Goal: Information Seeking & Learning: Learn about a topic

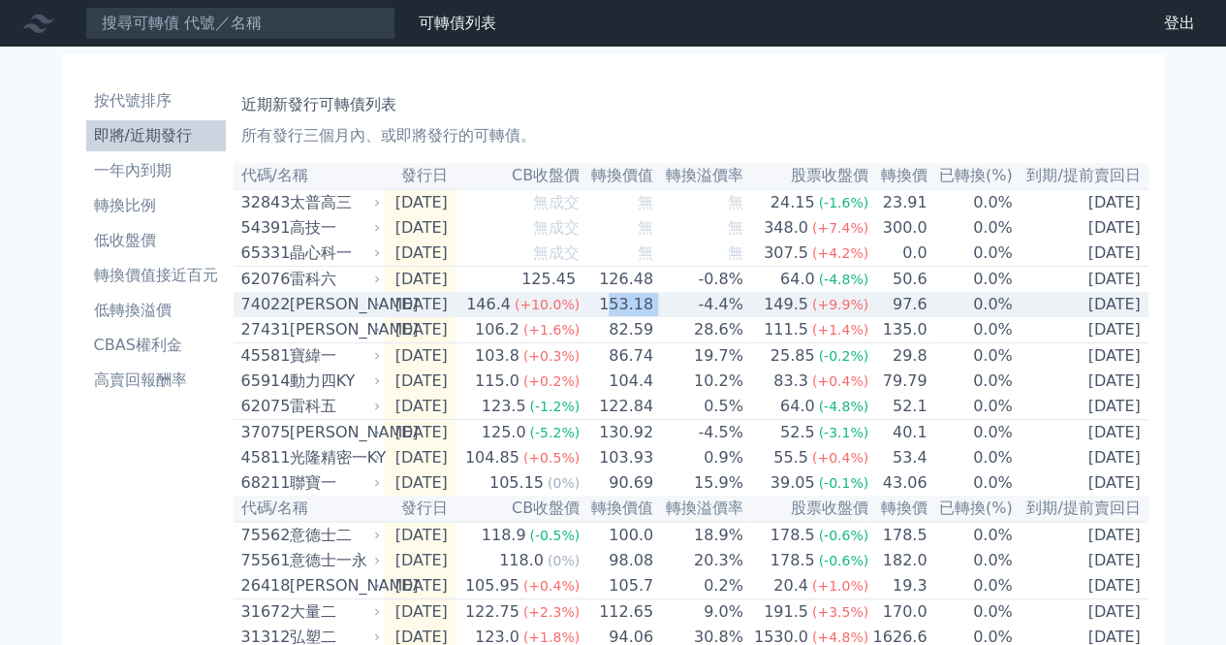
drag, startPoint x: 632, startPoint y: 318, endPoint x: 696, endPoint y: 313, distance: 64.2
click at [696, 313] on tr "74022 [PERSON_NAME] [DATE] 146.4 (+10.0%) 153.18 -4.4% 149.5 (+9.9%) 97.6 0.0% …" at bounding box center [691, 304] width 915 height 25
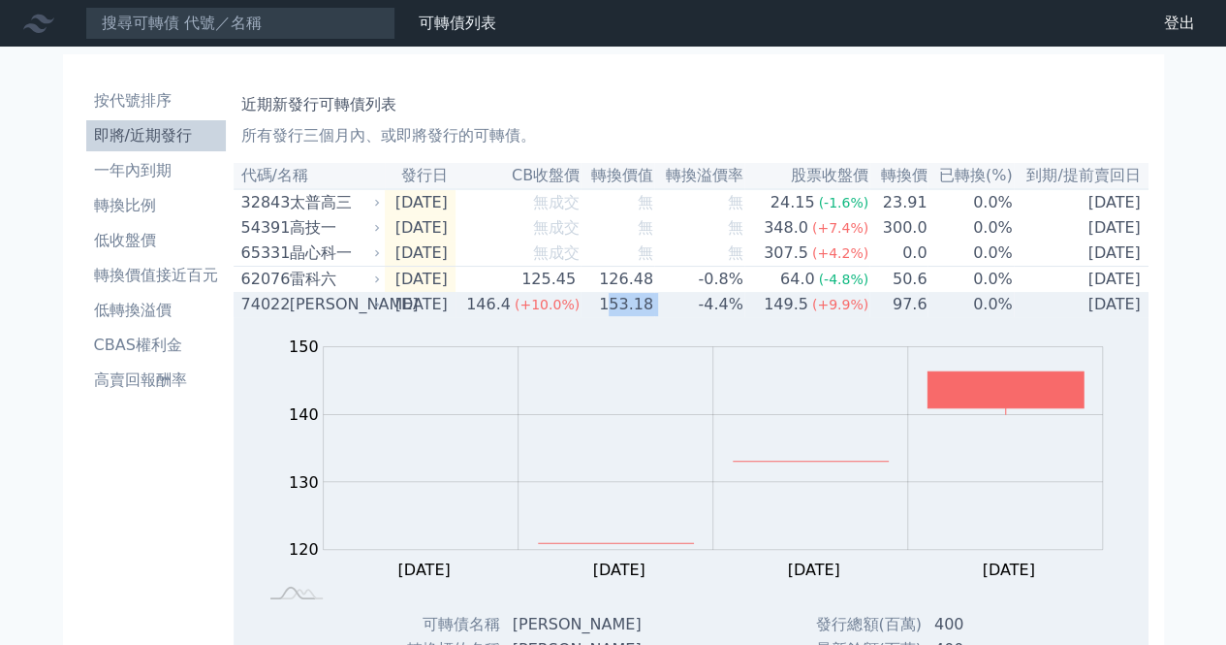
click at [649, 313] on td "153.18" at bounding box center [618, 304] width 74 height 25
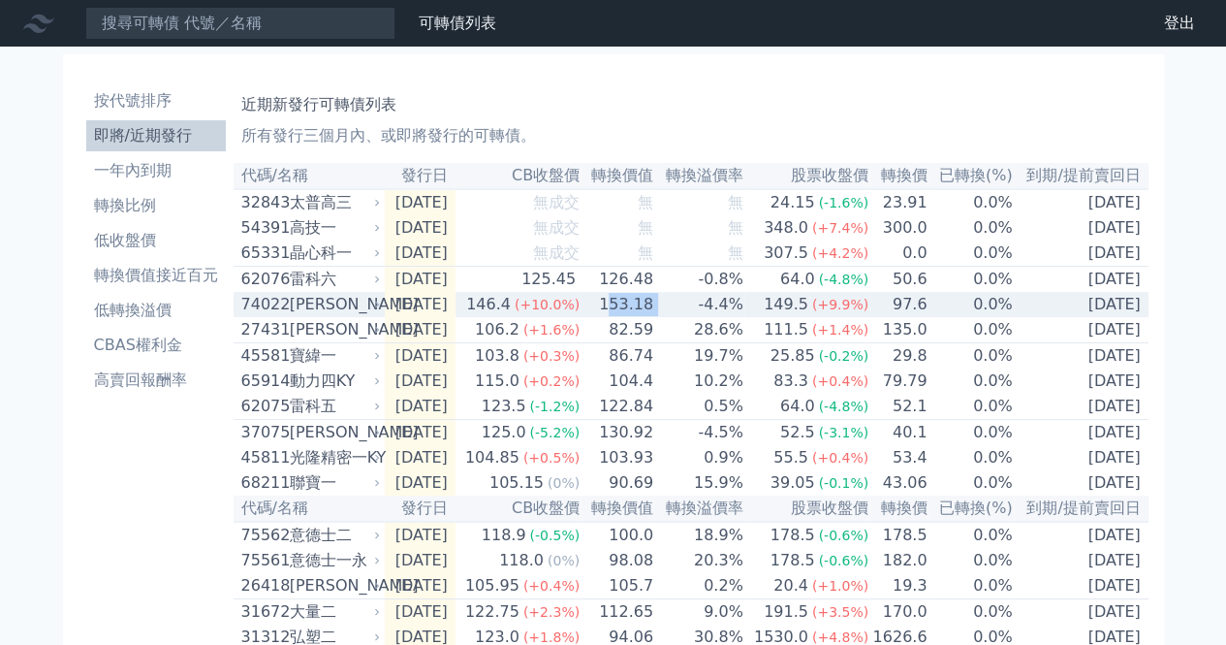
click at [648, 313] on td "153.18" at bounding box center [618, 304] width 74 height 25
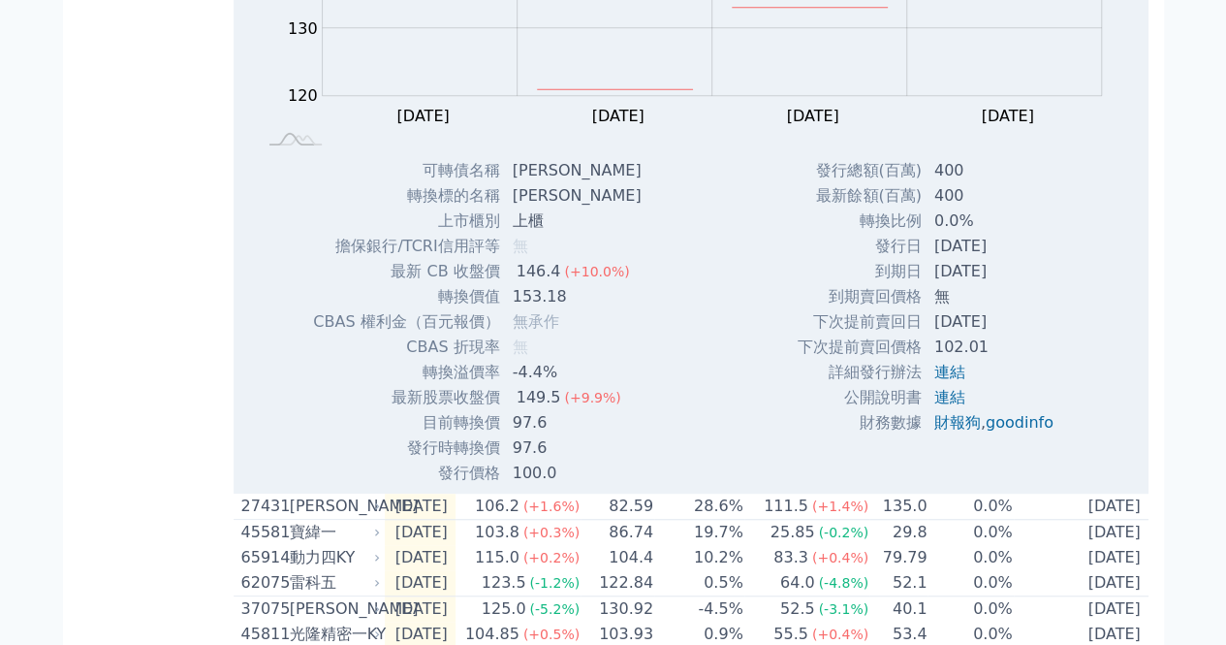
scroll to position [485, 0]
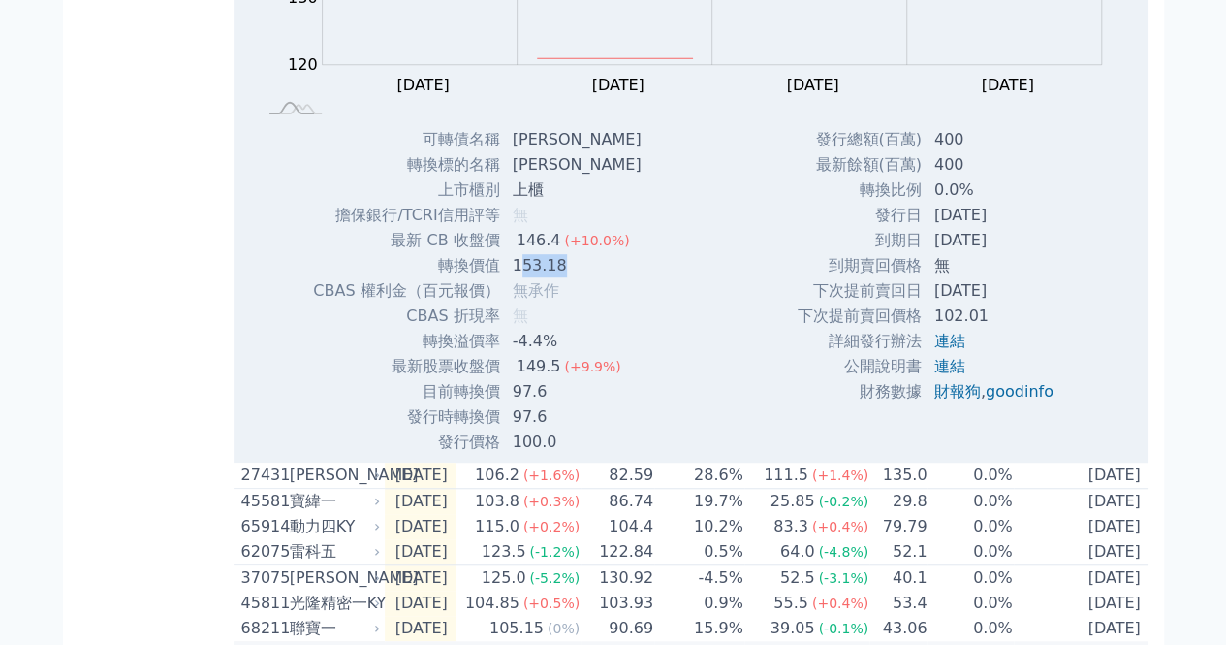
drag, startPoint x: 552, startPoint y: 279, endPoint x: 521, endPoint y: 276, distance: 31.2
click at [521, 276] on td "153.18" at bounding box center [579, 265] width 156 height 25
click at [666, 286] on div "Zoom Out 120 110 115 120 125 130 135 140 160 150 100 L [DATE] Sep [DATE] Sep [D…" at bounding box center [691, 143] width 915 height 622
drag, startPoint x: 510, startPoint y: 276, endPoint x: 568, endPoint y: 279, distance: 58.2
click at [568, 278] on td "153.18" at bounding box center [579, 265] width 156 height 25
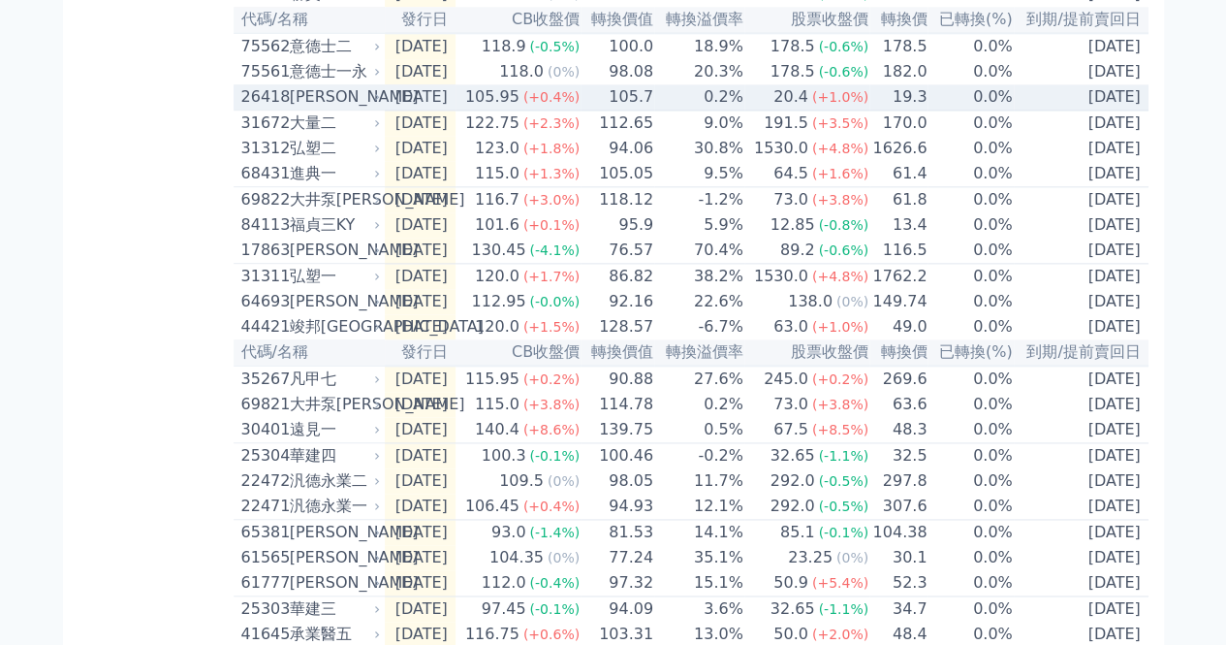
scroll to position [1163, 0]
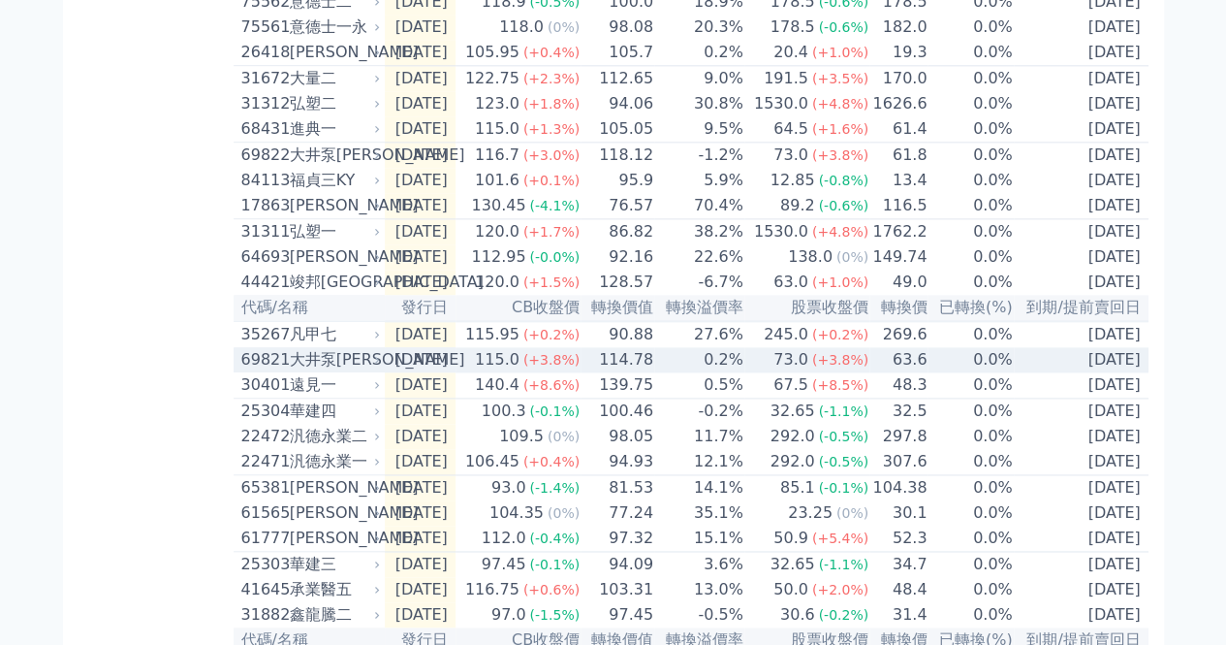
click at [523, 371] on div "115.0" at bounding box center [497, 359] width 52 height 23
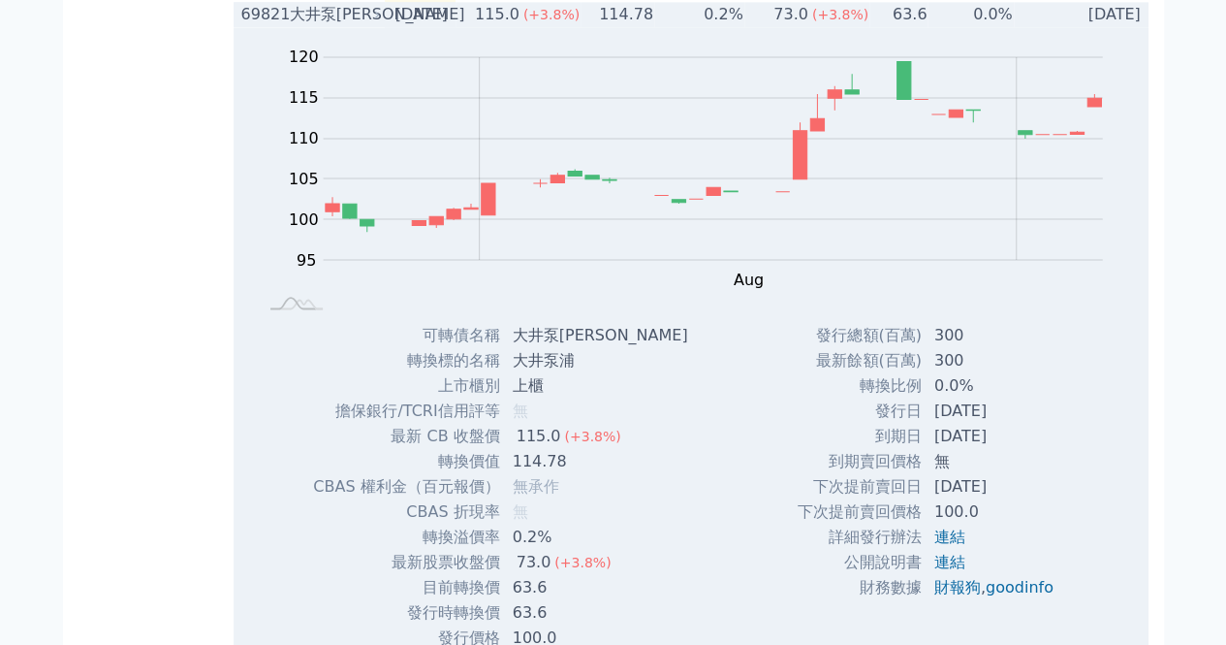
scroll to position [1551, 0]
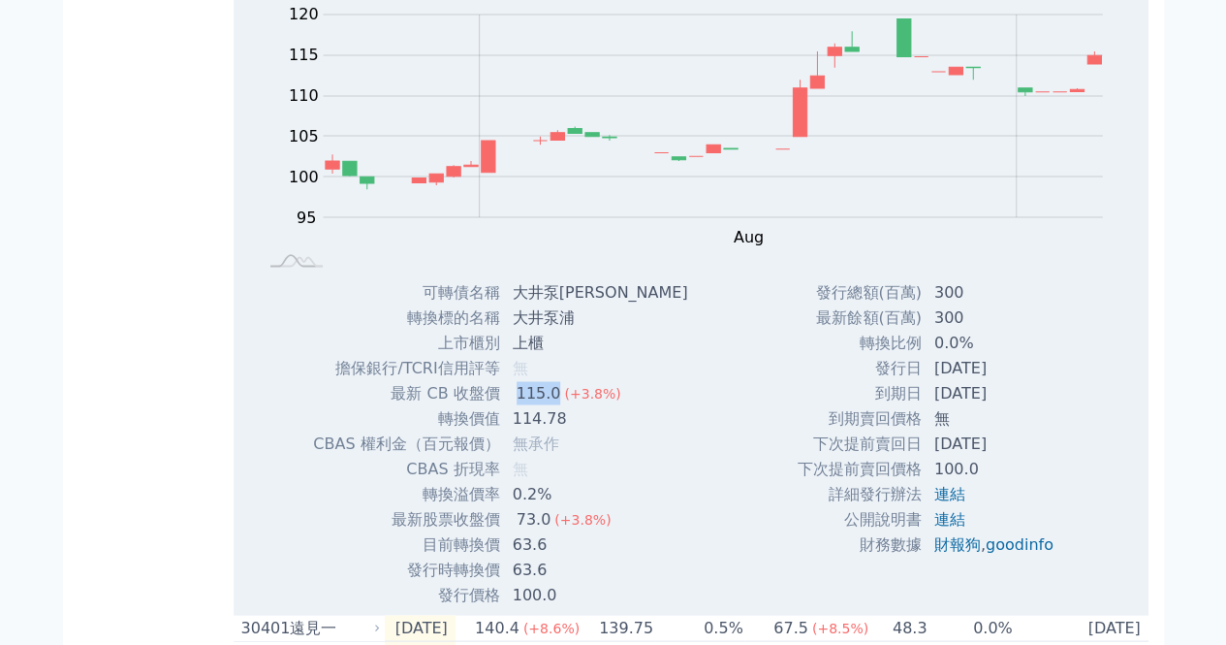
drag, startPoint x: 519, startPoint y: 447, endPoint x: 556, endPoint y: 450, distance: 36.9
click at [556, 405] on td "115.0 (+3.8%)" at bounding box center [602, 392] width 203 height 25
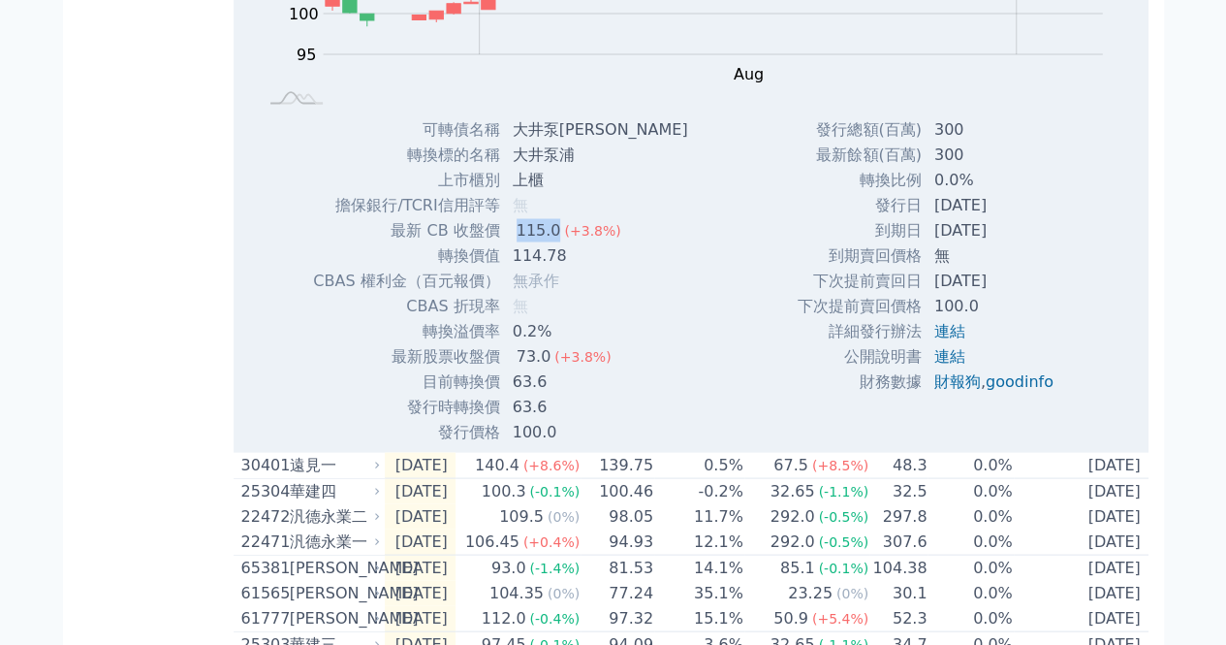
scroll to position [1745, 0]
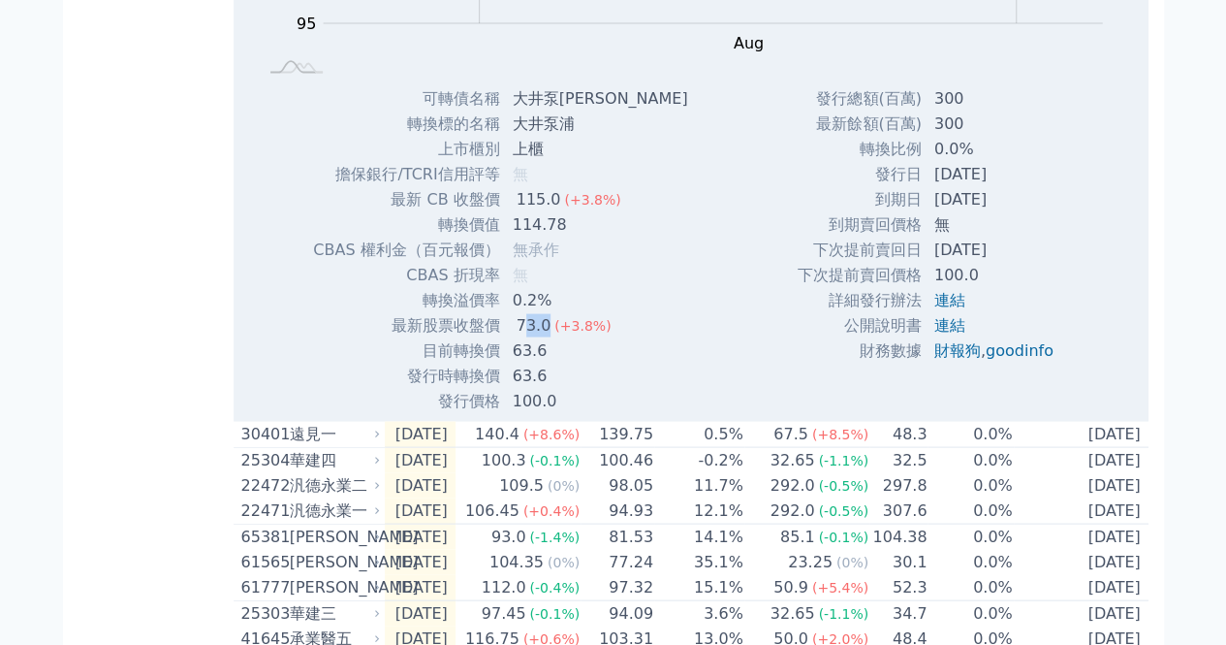
drag, startPoint x: 543, startPoint y: 379, endPoint x: 525, endPoint y: 376, distance: 17.7
click at [525, 336] on div "73.0" at bounding box center [534, 324] width 43 height 23
drag, startPoint x: 542, startPoint y: 404, endPoint x: 504, endPoint y: 394, distance: 39.0
click at [504, 362] on td "63.6" at bounding box center [602, 349] width 203 height 25
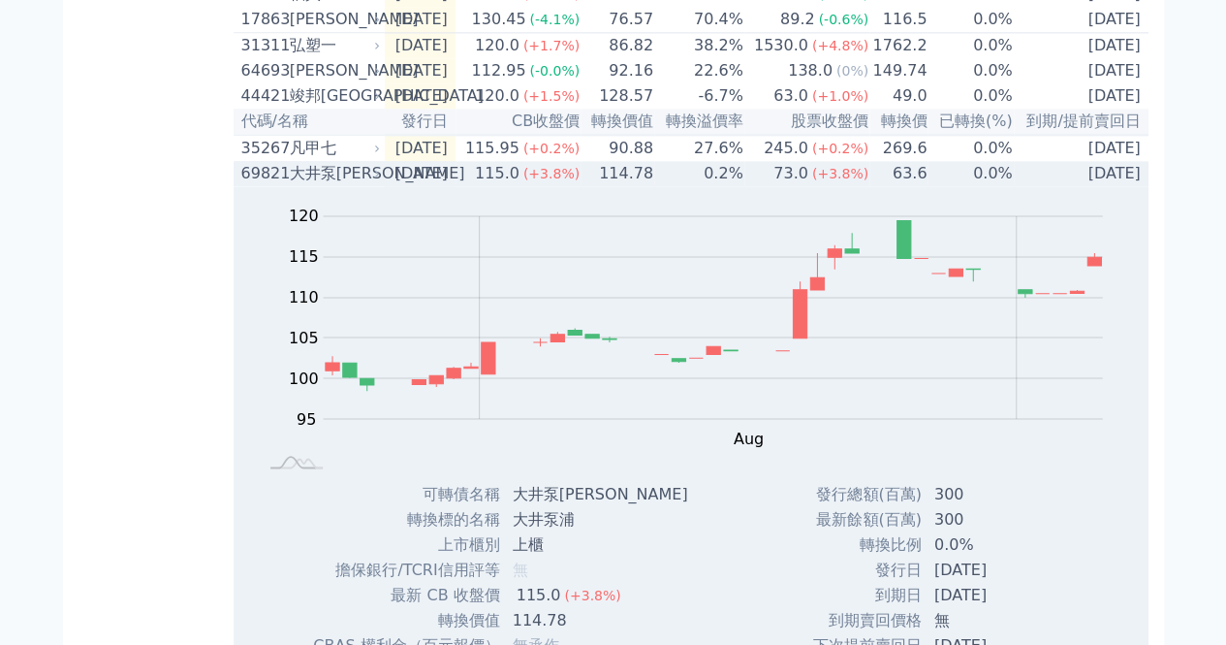
scroll to position [1163, 0]
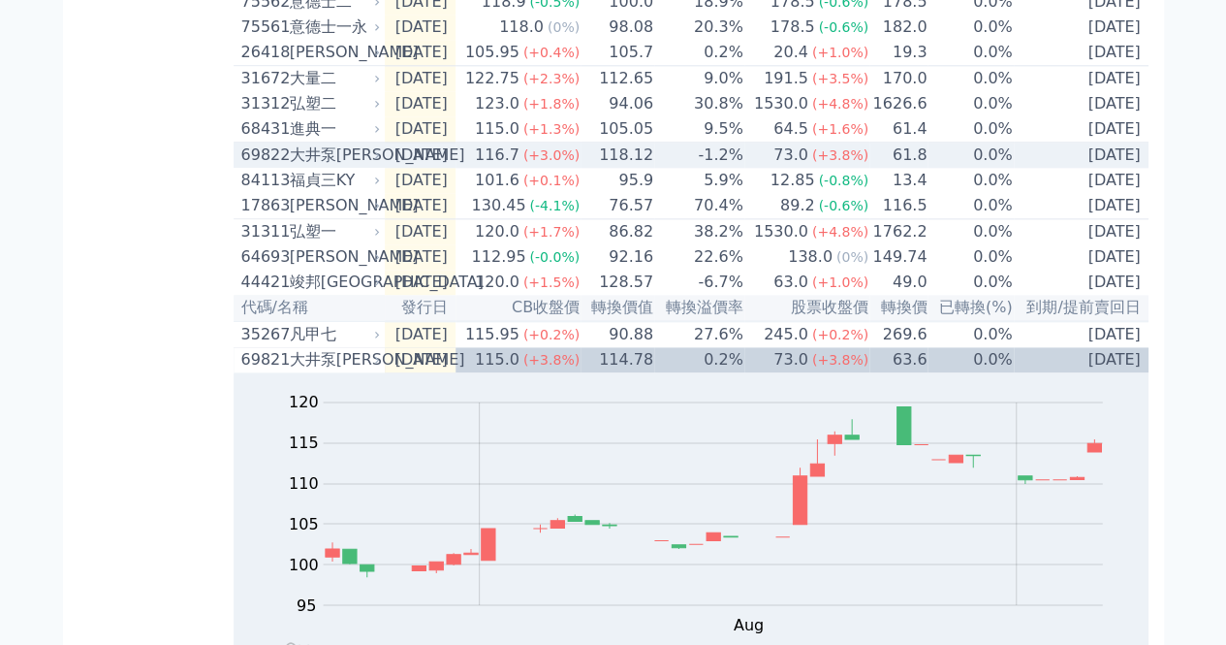
click at [444, 169] on td "[DATE]" at bounding box center [420, 155] width 71 height 26
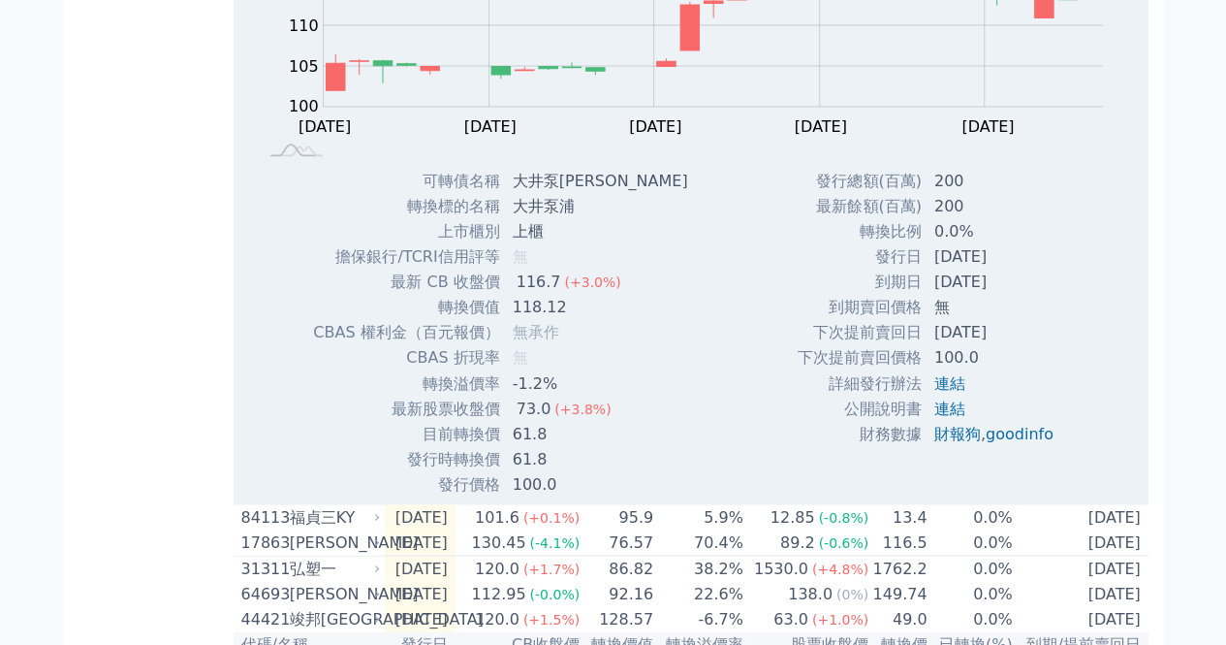
scroll to position [1551, 0]
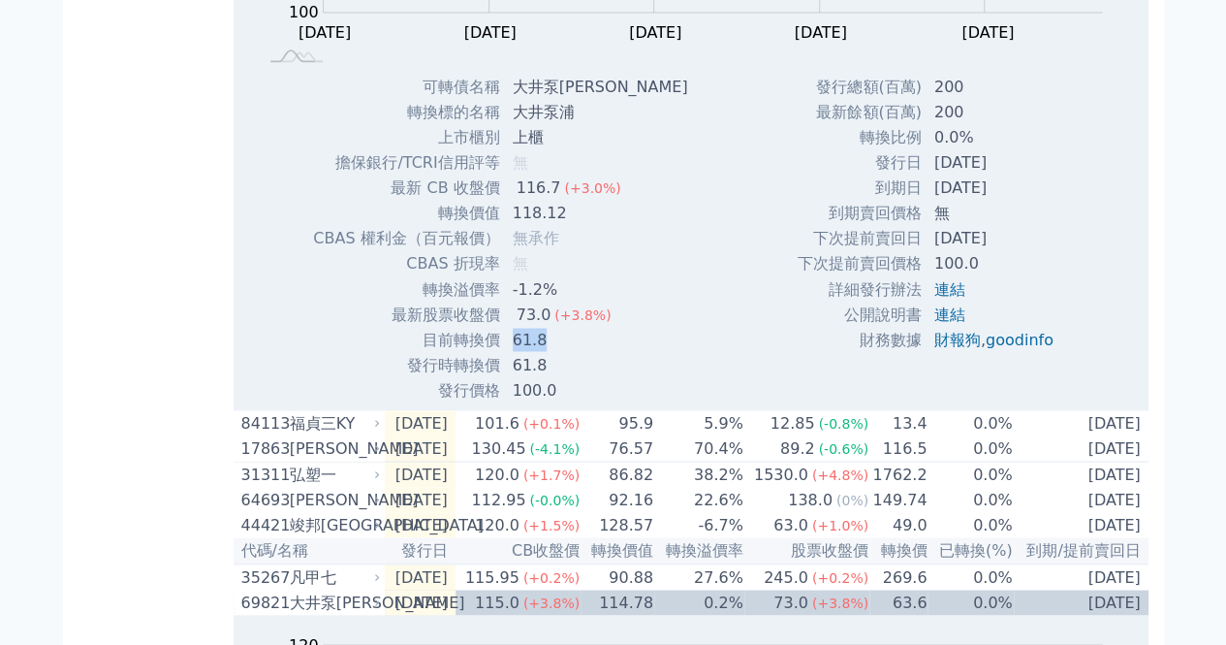
drag, startPoint x: 540, startPoint y: 387, endPoint x: 509, endPoint y: 382, distance: 31.4
click at [509, 352] on td "61.8" at bounding box center [602, 339] width 203 height 25
drag, startPoint x: 540, startPoint y: 357, endPoint x: 516, endPoint y: 357, distance: 24.2
click at [516, 326] on div "73.0" at bounding box center [534, 313] width 43 height 23
drag, startPoint x: 549, startPoint y: 360, endPoint x: 510, endPoint y: 358, distance: 38.8
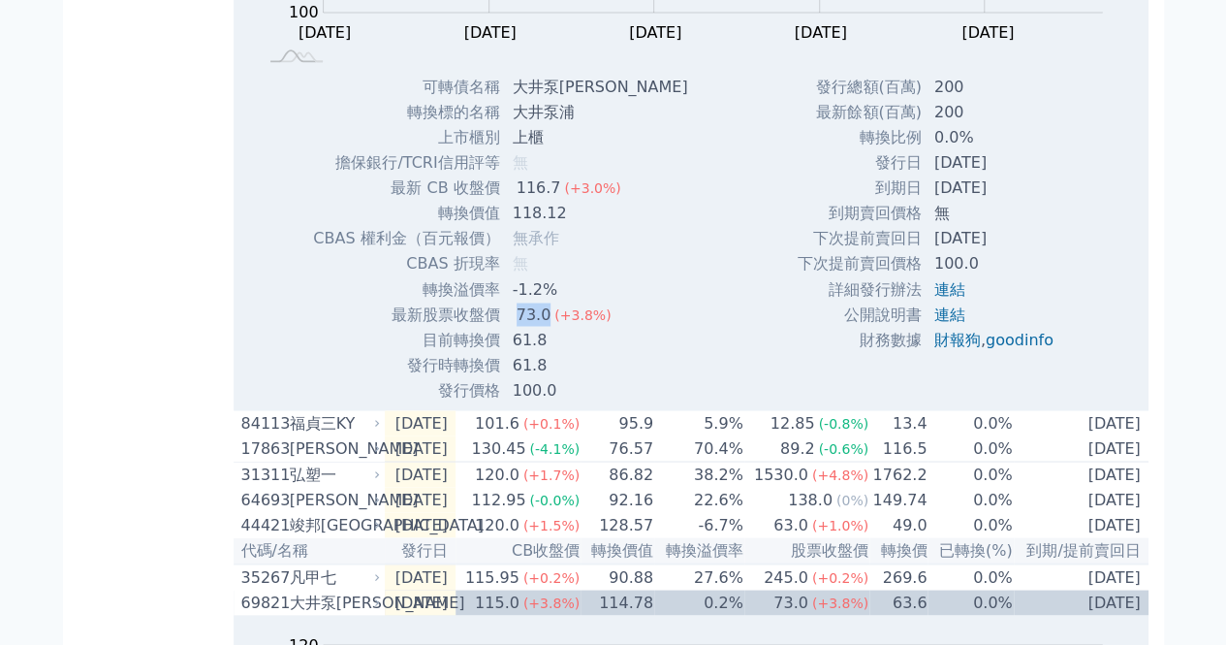
click at [510, 327] on td "73.0 (+3.8%)" at bounding box center [602, 313] width 203 height 25
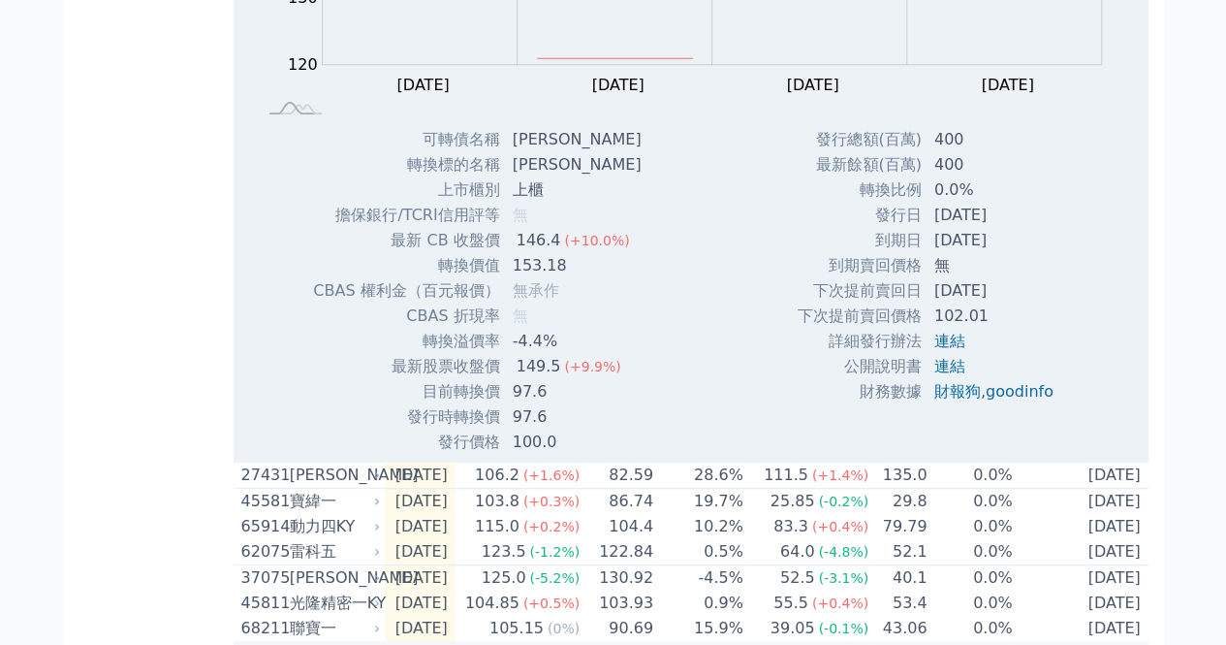
scroll to position [0, 0]
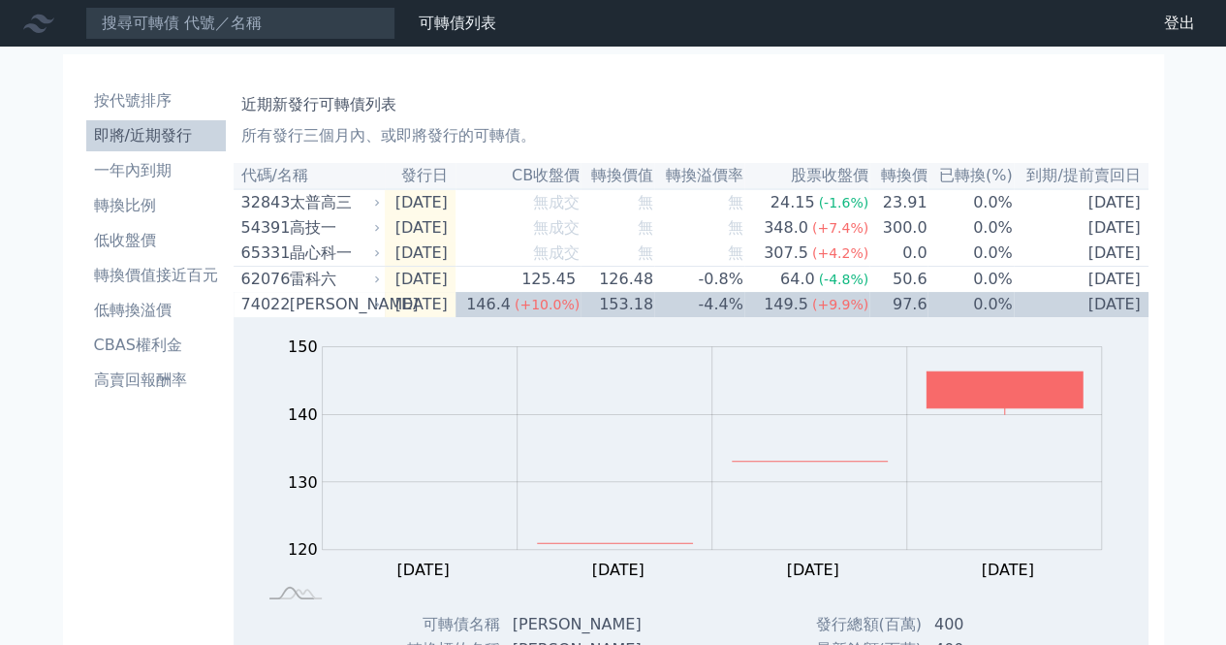
click at [716, 173] on th "轉換溢價率" at bounding box center [699, 176] width 90 height 26
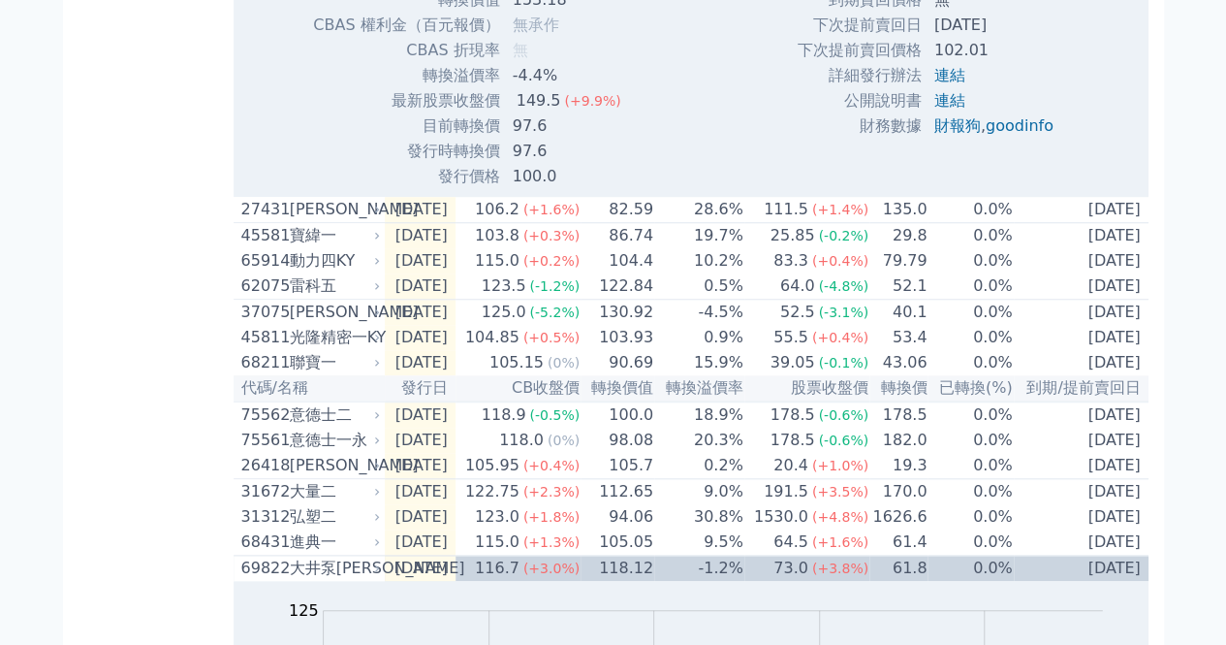
scroll to position [775, 0]
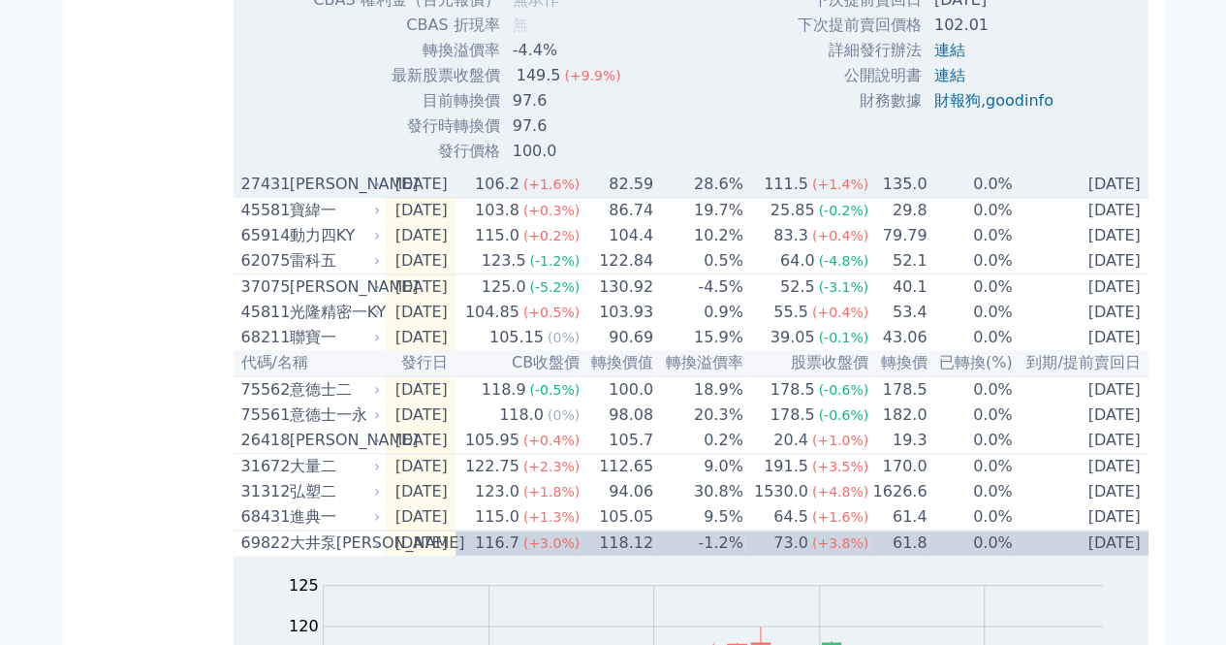
click at [441, 195] on td "[DATE]" at bounding box center [420, 185] width 71 height 26
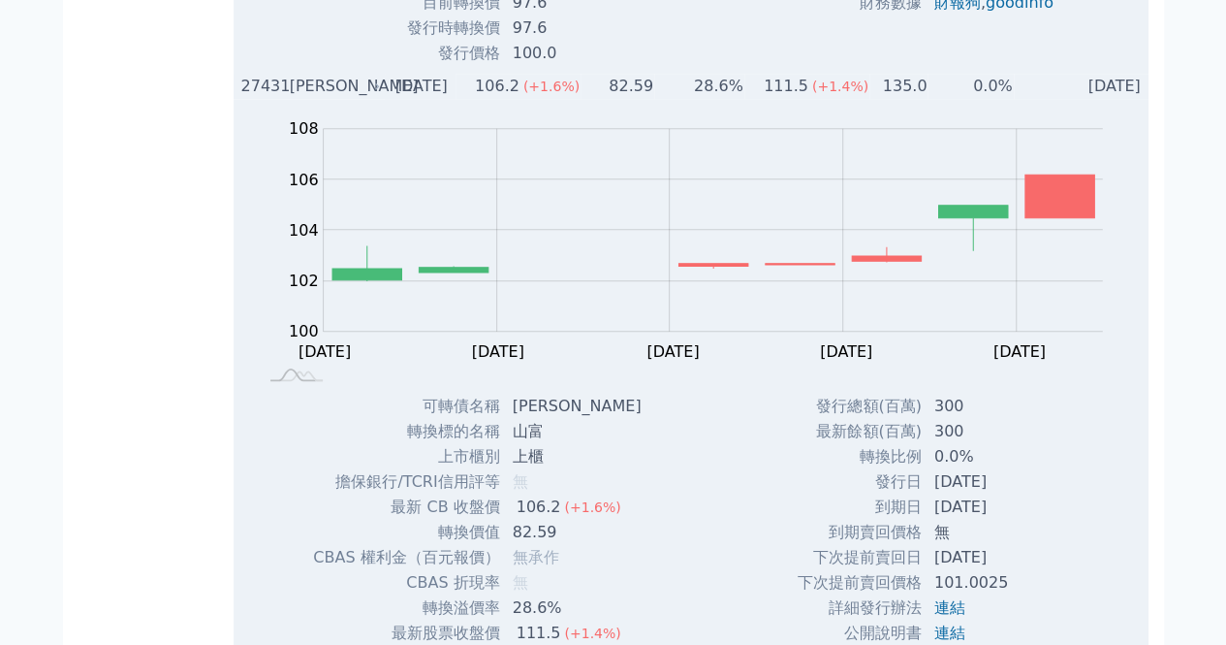
scroll to position [969, 0]
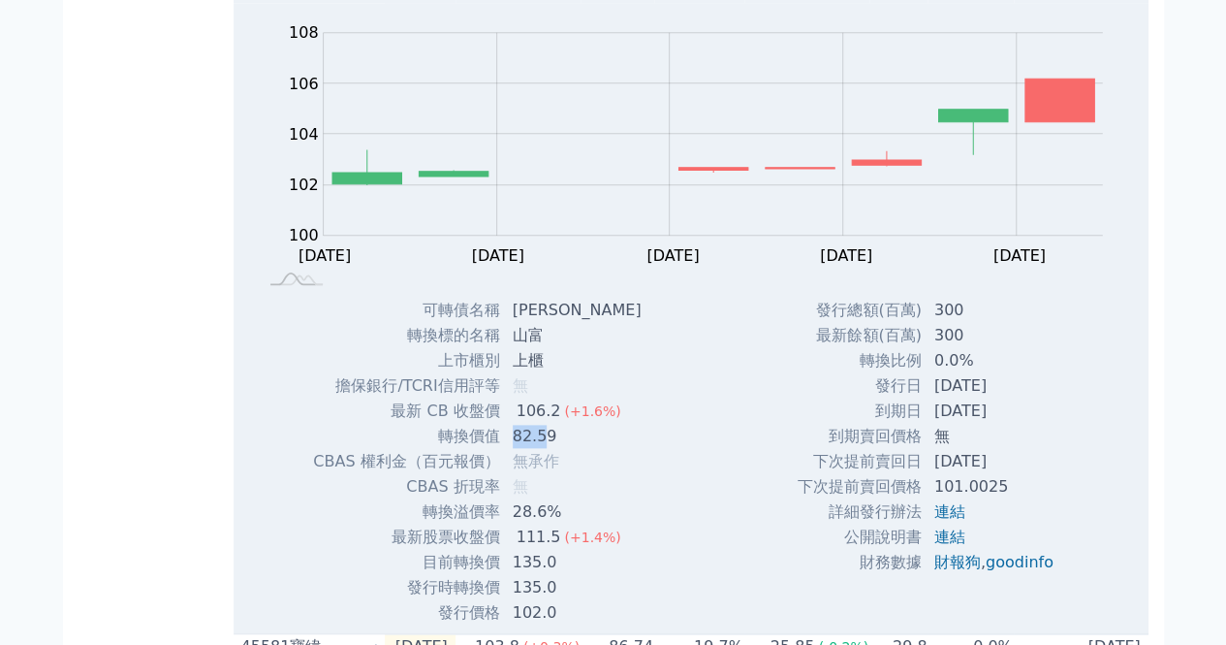
drag, startPoint x: 543, startPoint y: 454, endPoint x: 504, endPoint y: 452, distance: 38.8
click at [504, 449] on td "82.59" at bounding box center [579, 436] width 156 height 25
drag, startPoint x: 545, startPoint y: 604, endPoint x: 501, endPoint y: 598, distance: 44.0
click at [501, 598] on td "135.0" at bounding box center [579, 587] width 156 height 25
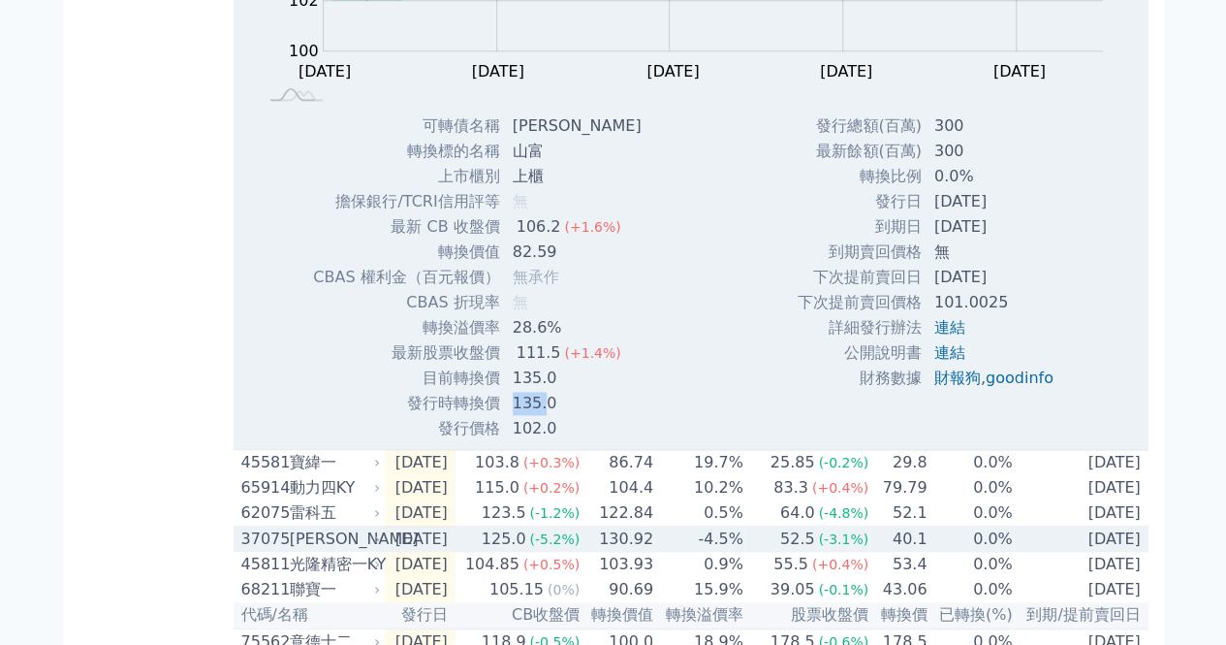
scroll to position [1066, 0]
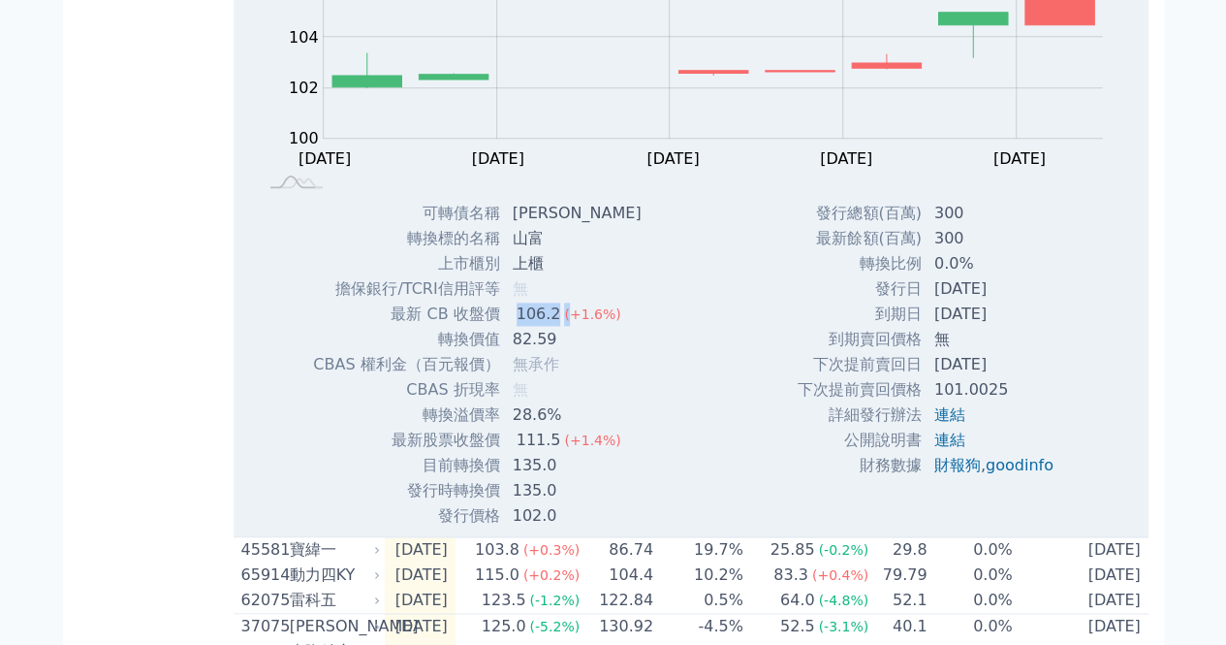
drag, startPoint x: 519, startPoint y: 330, endPoint x: 559, endPoint y: 336, distance: 40.3
click at [559, 327] on td "106.2 (+1.6%)" at bounding box center [579, 313] width 156 height 25
drag, startPoint x: 507, startPoint y: 349, endPoint x: 556, endPoint y: 347, distance: 49.5
click at [556, 347] on td "82.59" at bounding box center [579, 339] width 156 height 25
drag, startPoint x: 508, startPoint y: 429, endPoint x: 546, endPoint y: 440, distance: 39.3
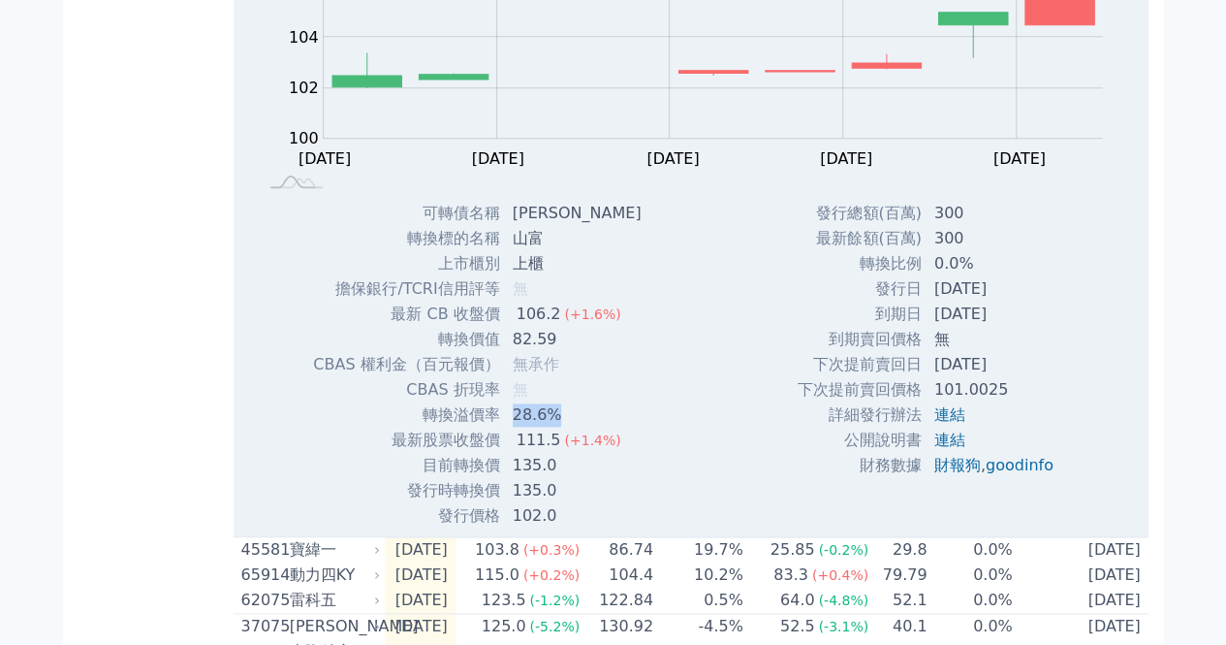
click at [555, 427] on td "28.6%" at bounding box center [579, 414] width 156 height 25
drag, startPoint x: 501, startPoint y: 449, endPoint x: 549, endPoint y: 456, distance: 48.1
click at [549, 453] on td "111.5 (+1.4%)" at bounding box center [579, 439] width 156 height 25
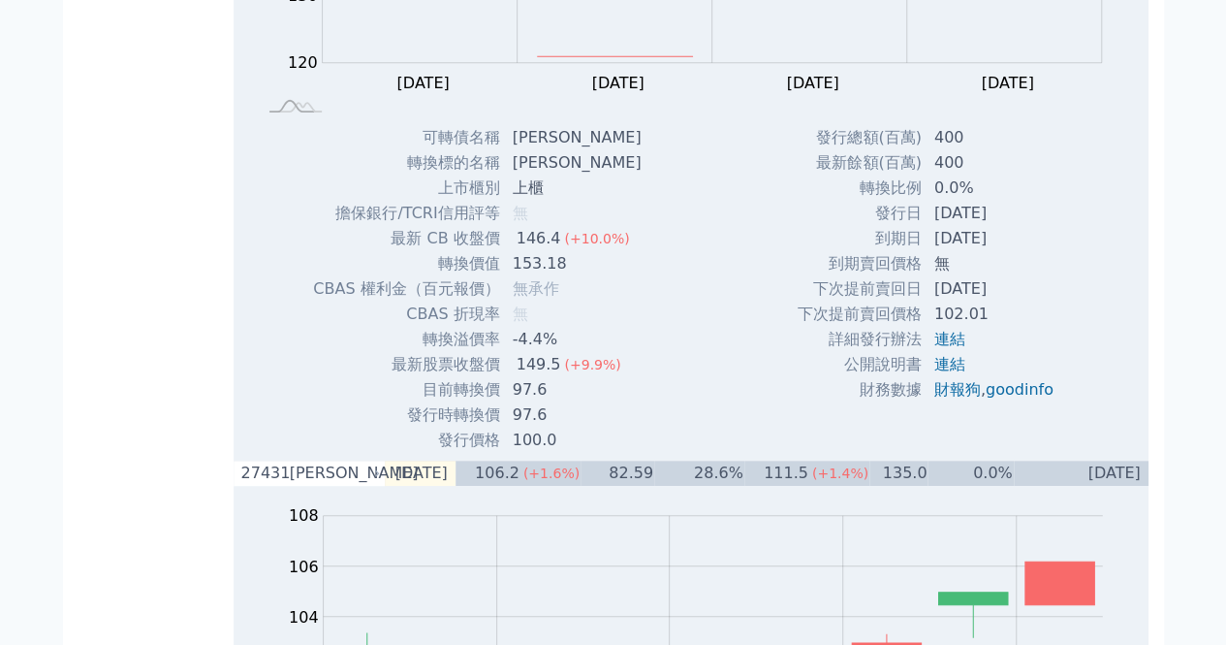
scroll to position [485, 0]
drag, startPoint x: 512, startPoint y: 407, endPoint x: 551, endPoint y: 412, distance: 39.1
click at [551, 404] on td "97.6" at bounding box center [579, 391] width 156 height 25
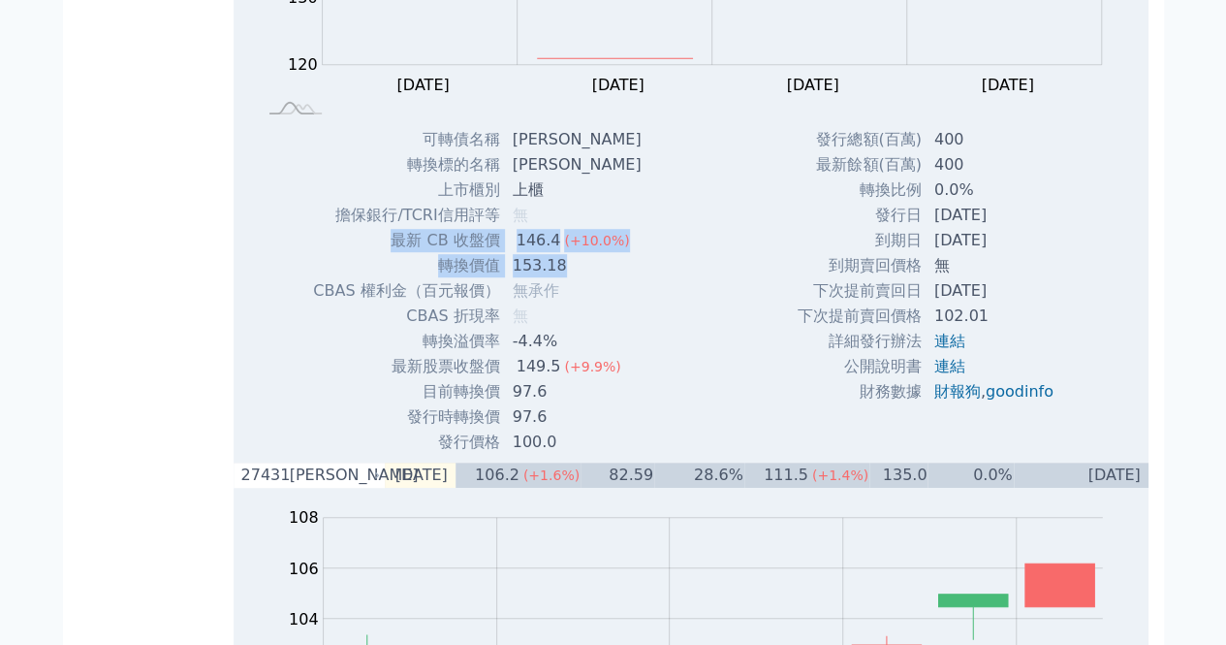
drag, startPoint x: 397, startPoint y: 243, endPoint x: 559, endPoint y: 285, distance: 167.1
click at [559, 285] on tbody "可轉債名稱 [PERSON_NAME] 轉換標的名稱 邑[PERSON_NAME] 上市櫃別 上櫃 擔保銀行/TCRI信用評等 無 最新 CB 收盤價 146…" at bounding box center [484, 291] width 344 height 328
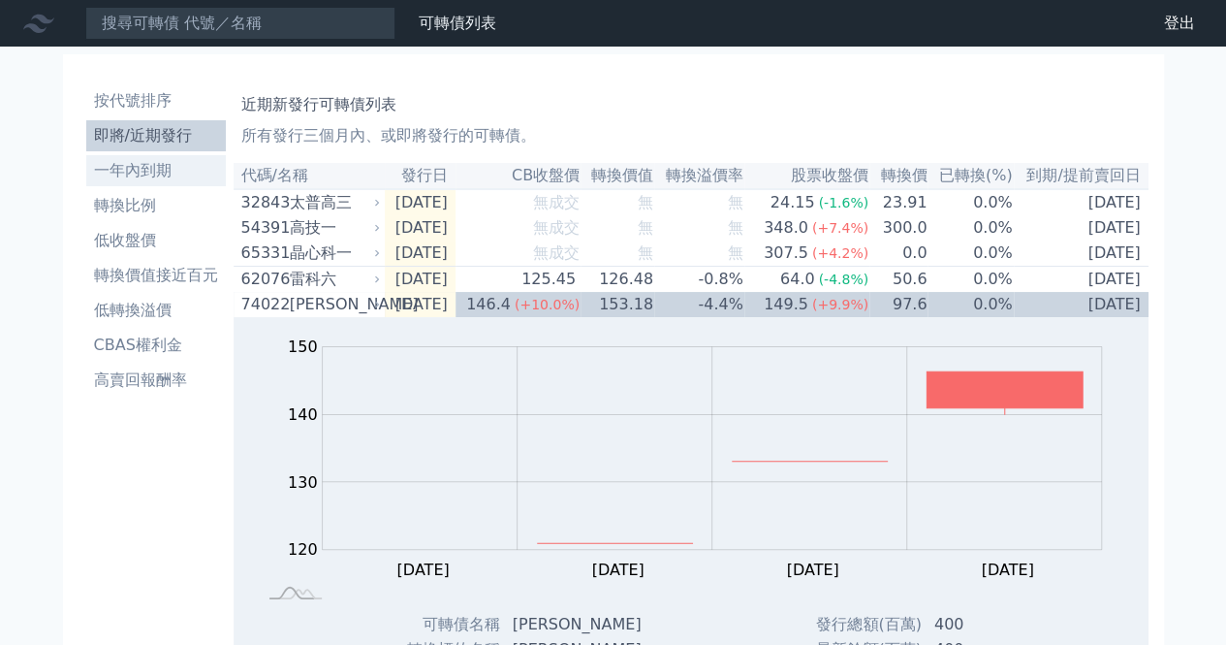
click at [160, 181] on li "一年內到期" at bounding box center [156, 170] width 140 height 23
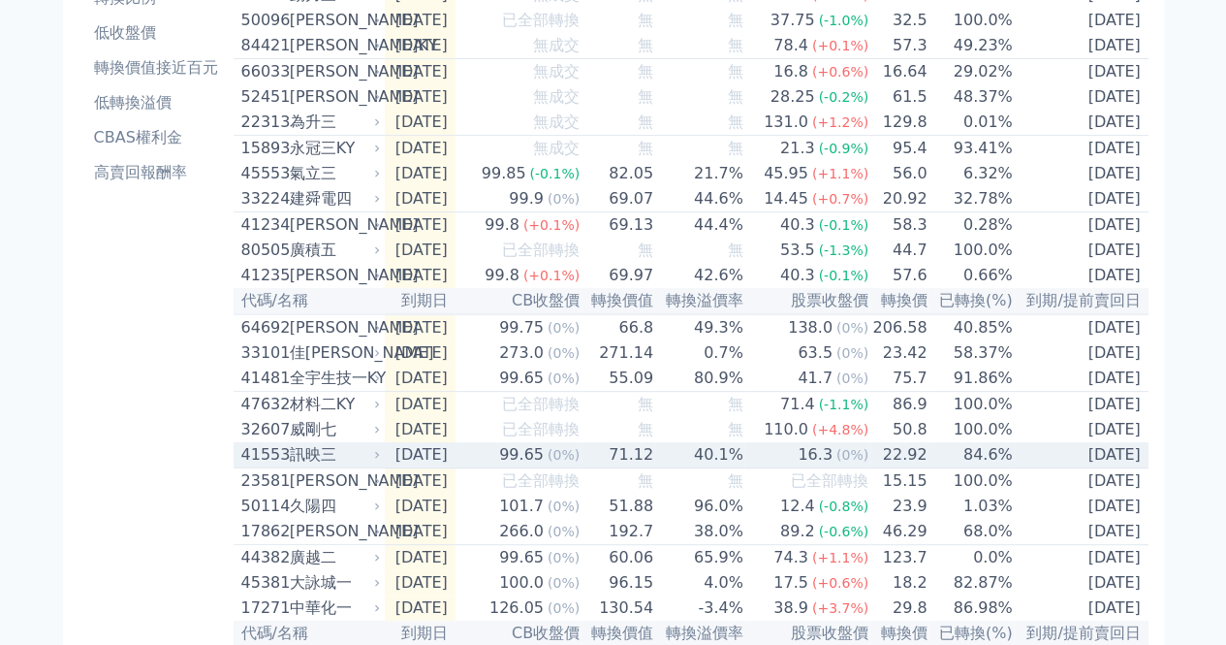
scroll to position [388, 0]
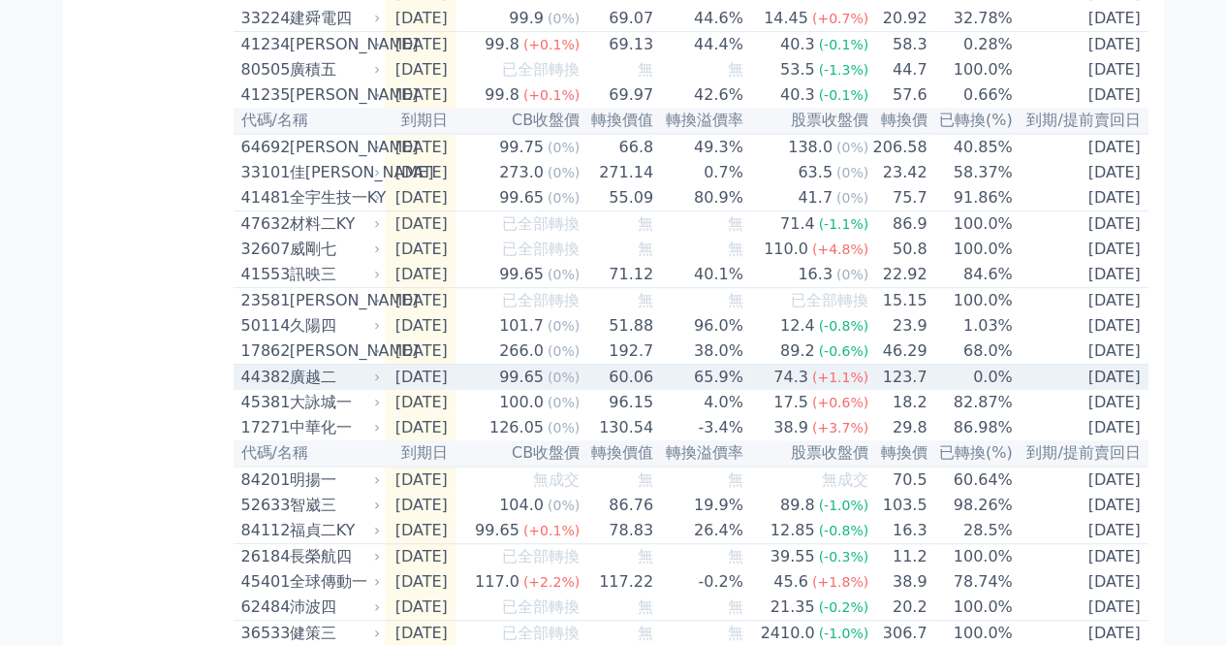
click at [700, 391] on td "65.9%" at bounding box center [699, 377] width 90 height 26
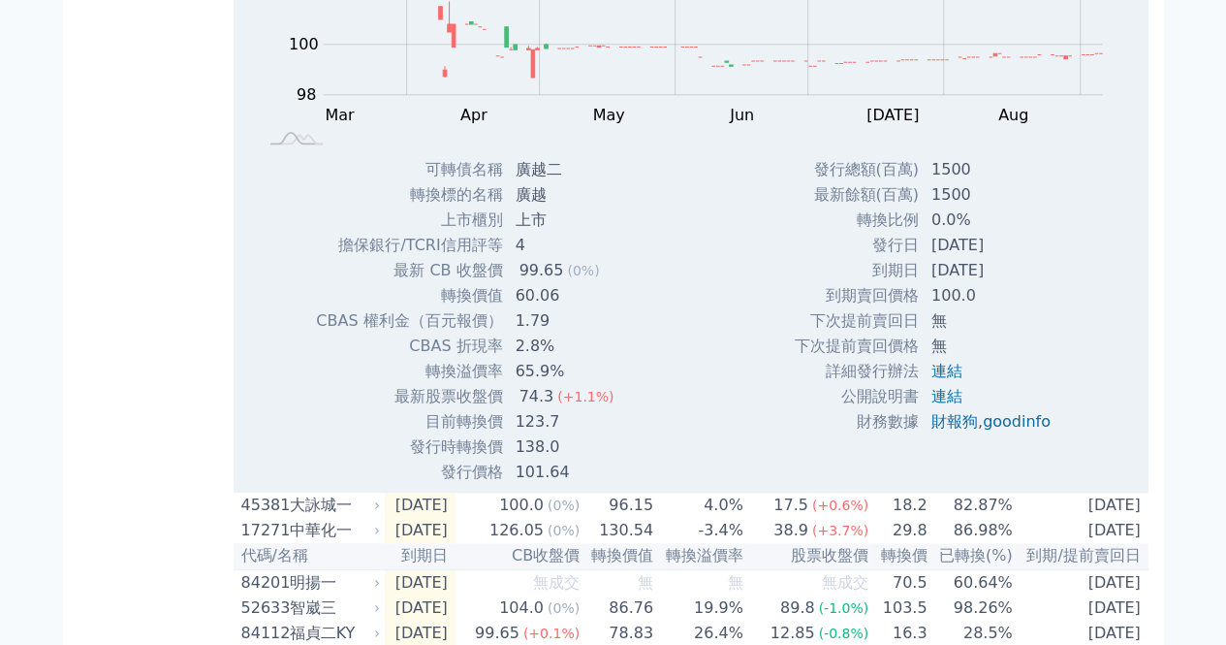
scroll to position [872, 0]
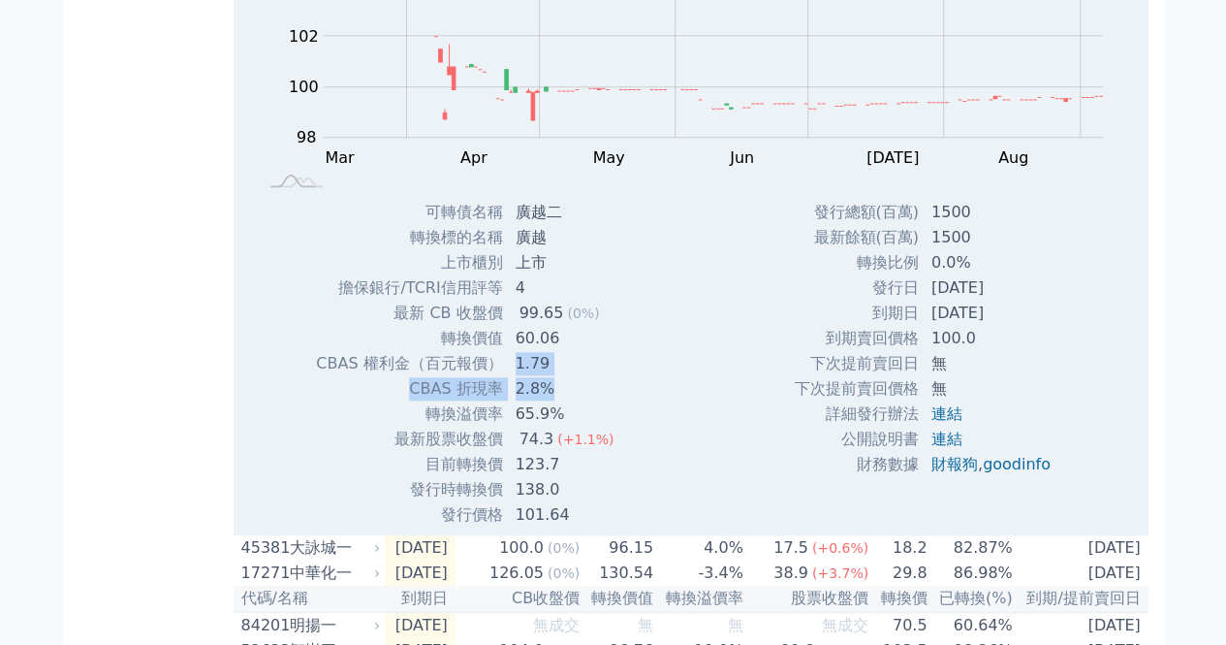
drag, startPoint x: 512, startPoint y: 405, endPoint x: 647, endPoint y: 402, distance: 135.7
click at [585, 441] on tbody "可轉債名稱 廣越二 轉換標的名稱 廣越 上市櫃別 上市 擔保銀行/TCRI信用評等 4 最新 CB 收盤價 99.65 (0%) 60.06" at bounding box center [472, 364] width 314 height 328
drag, startPoint x: 550, startPoint y: 460, endPoint x: 512, endPoint y: 459, distance: 37.8
click at [512, 426] on td "65.9%" at bounding box center [567, 413] width 126 height 25
drag, startPoint x: 548, startPoint y: 534, endPoint x: 516, endPoint y: 524, distance: 33.4
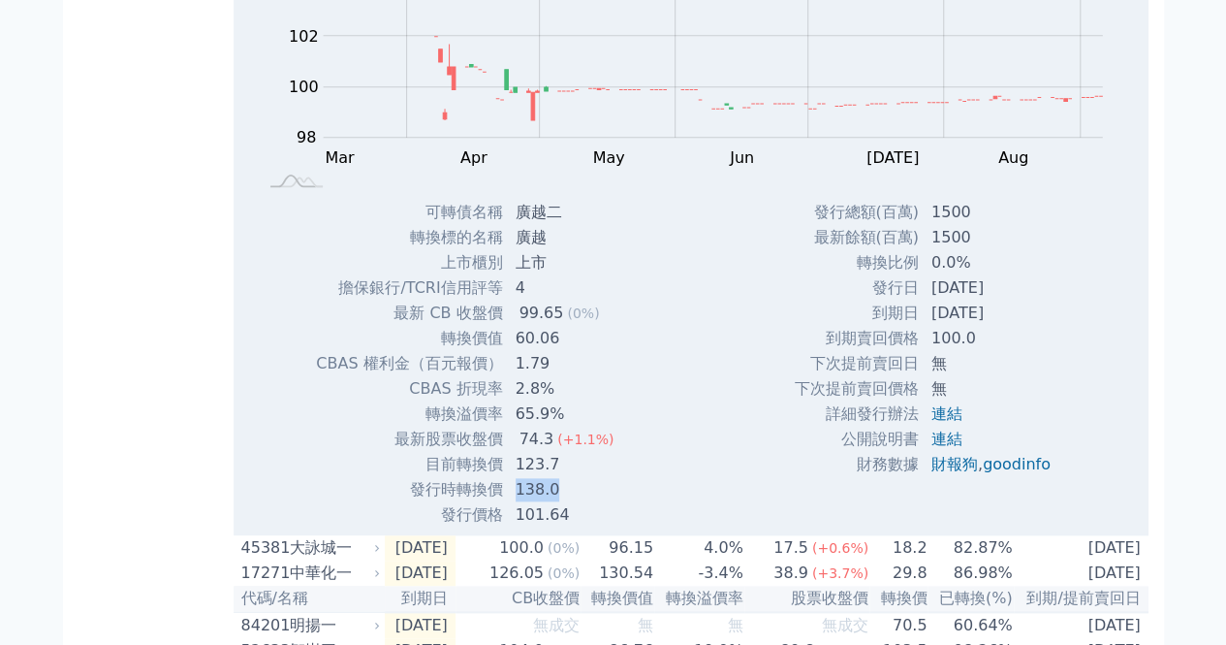
click at [516, 502] on td "138.0" at bounding box center [567, 489] width 126 height 25
drag, startPoint x: 560, startPoint y: 502, endPoint x: 506, endPoint y: 509, distance: 54.7
click at [506, 477] on td "123.7" at bounding box center [567, 464] width 126 height 25
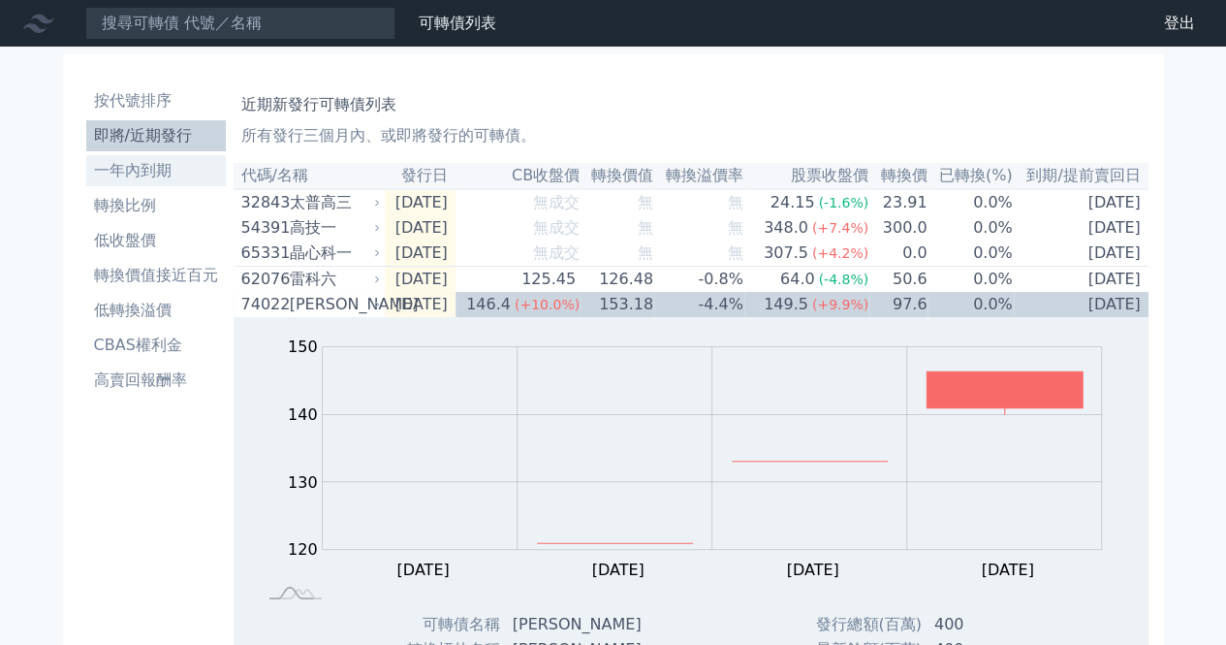
click at [131, 181] on li "一年內到期" at bounding box center [156, 170] width 140 height 23
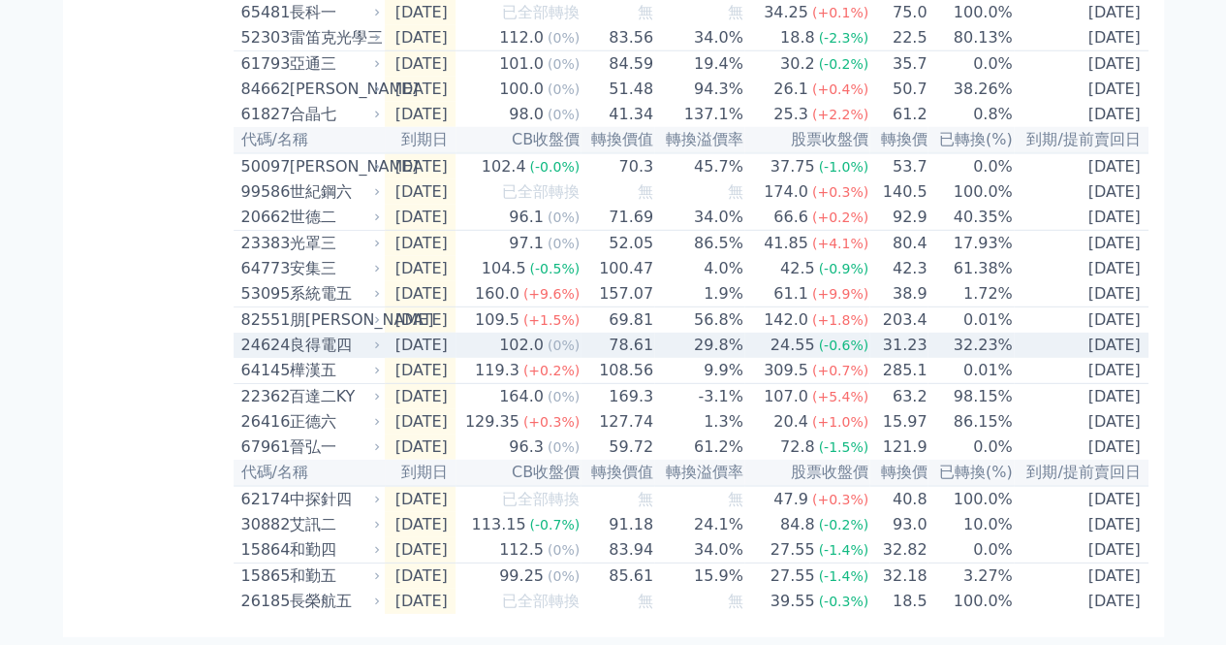
scroll to position [2924, 0]
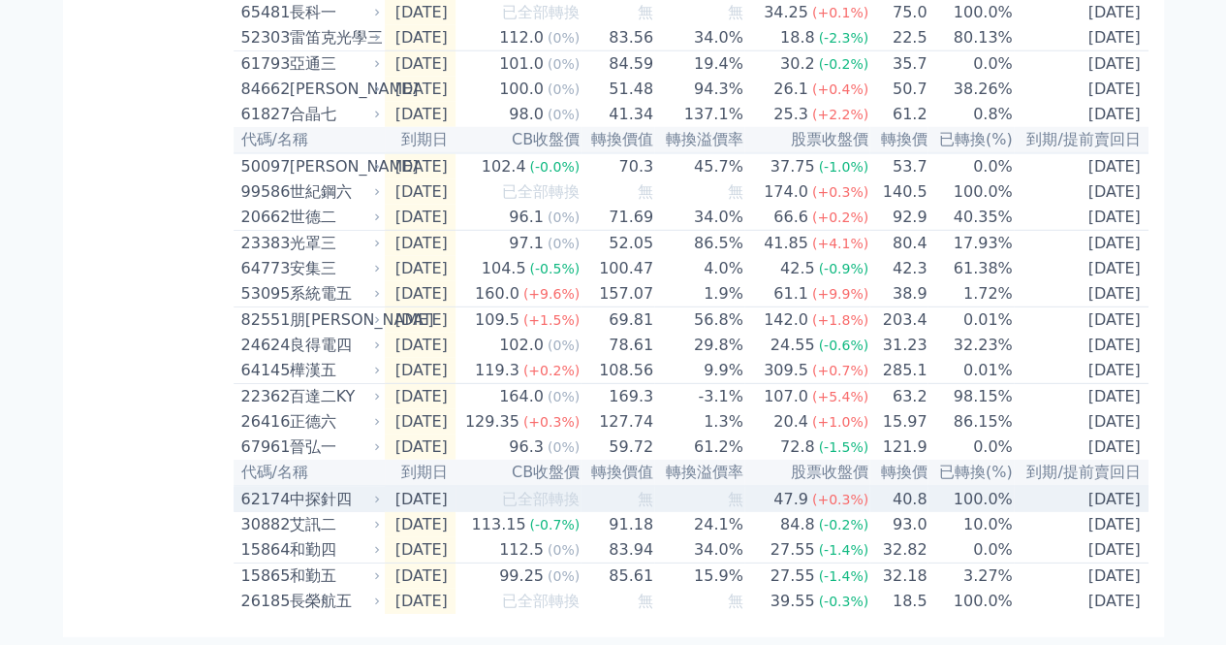
click at [450, 491] on td "[DATE]" at bounding box center [420, 499] width 71 height 26
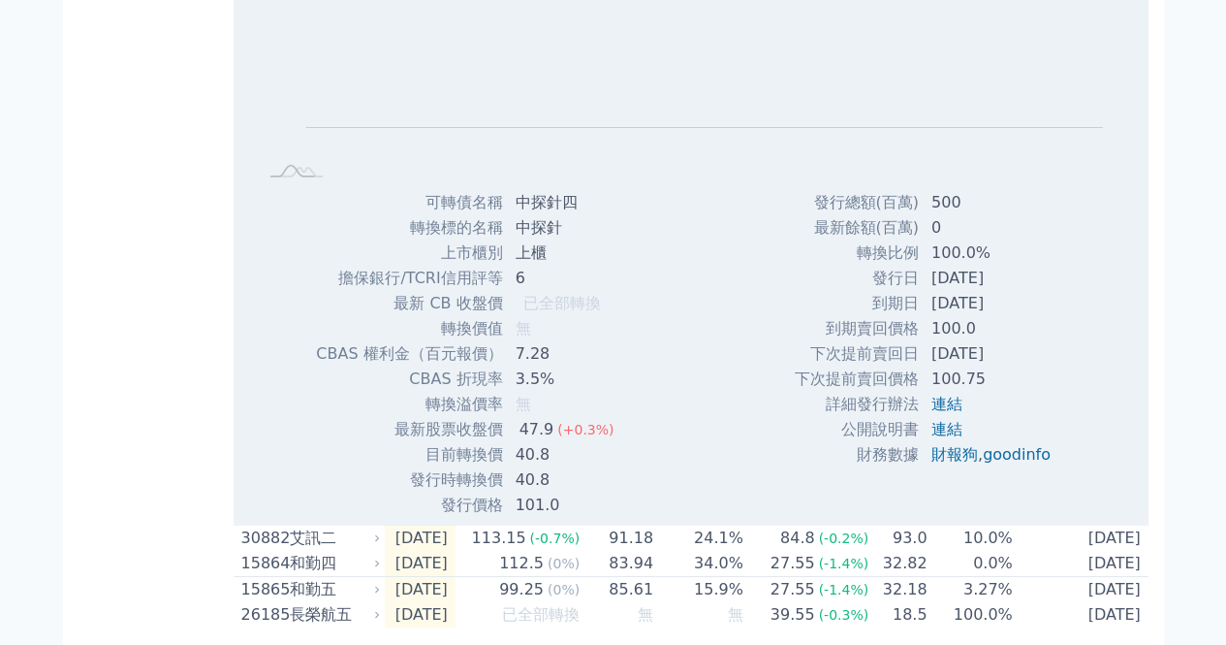
scroll to position [3506, 0]
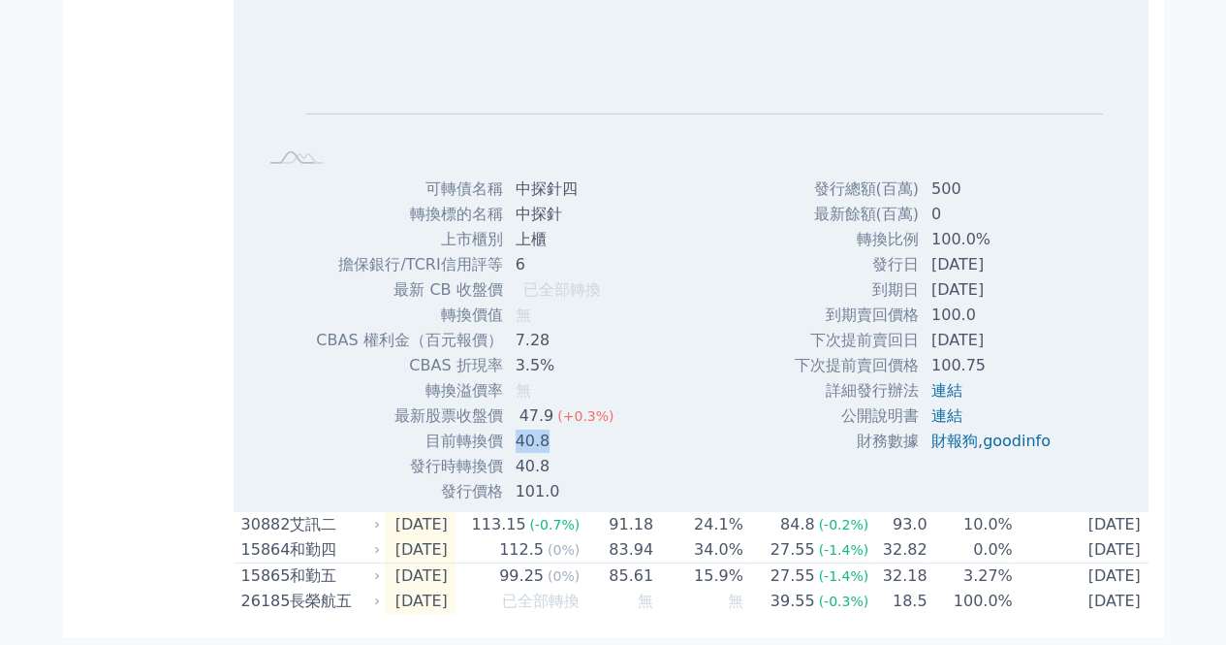
drag, startPoint x: 516, startPoint y: 488, endPoint x: 553, endPoint y: 489, distance: 37.8
click at [553, 454] on td "40.8" at bounding box center [567, 440] width 126 height 25
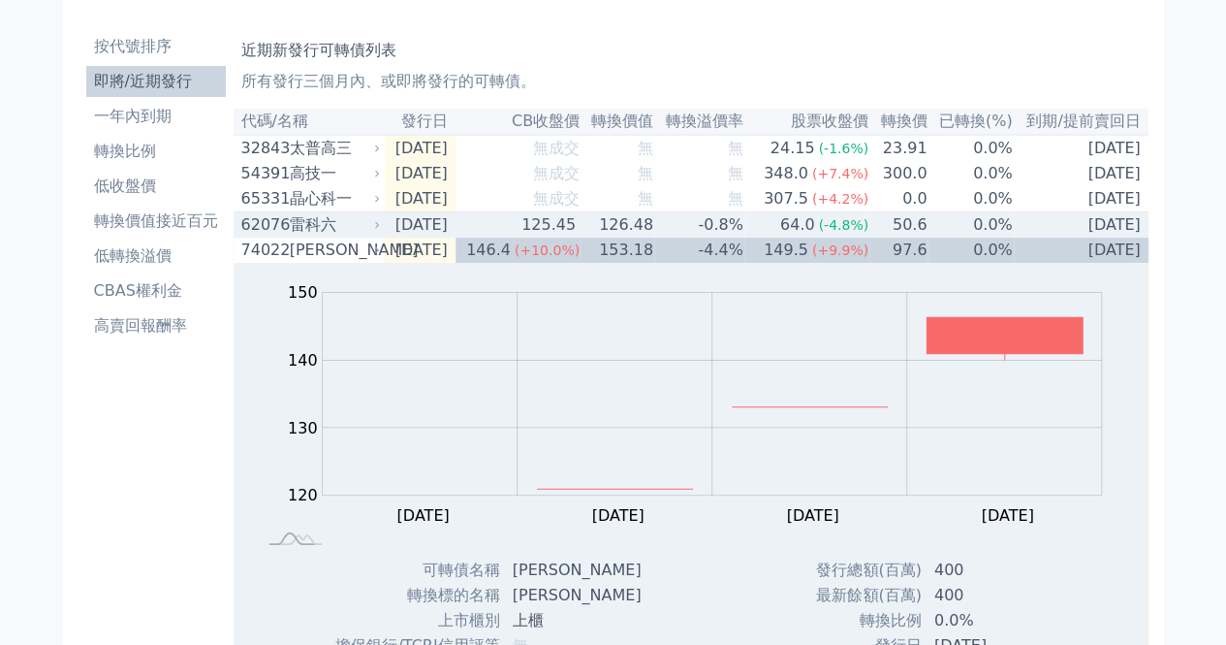
scroll to position [97, 0]
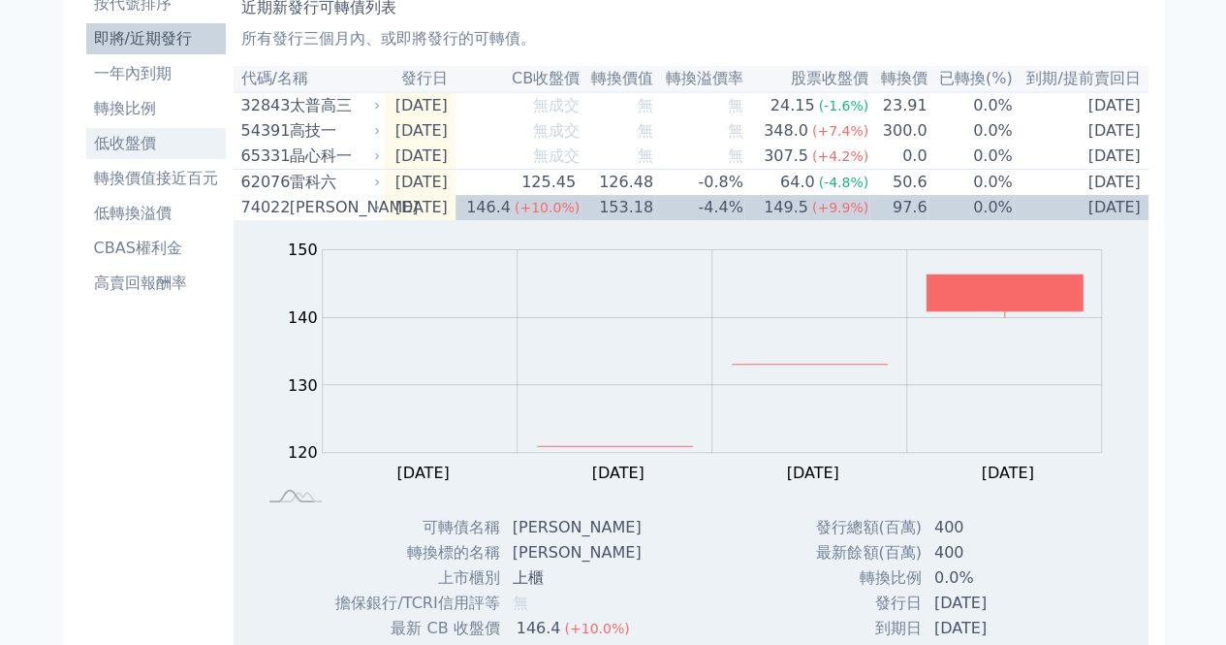
click at [131, 148] on li "低收盤價" at bounding box center [156, 143] width 140 height 23
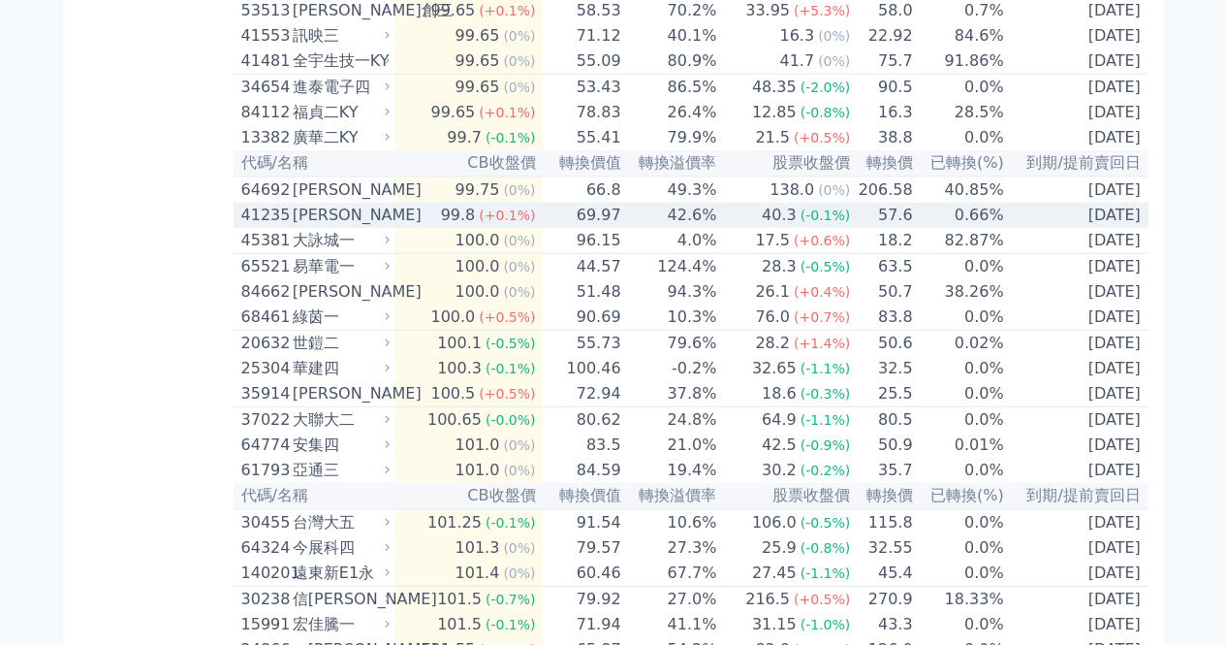
scroll to position [2229, 0]
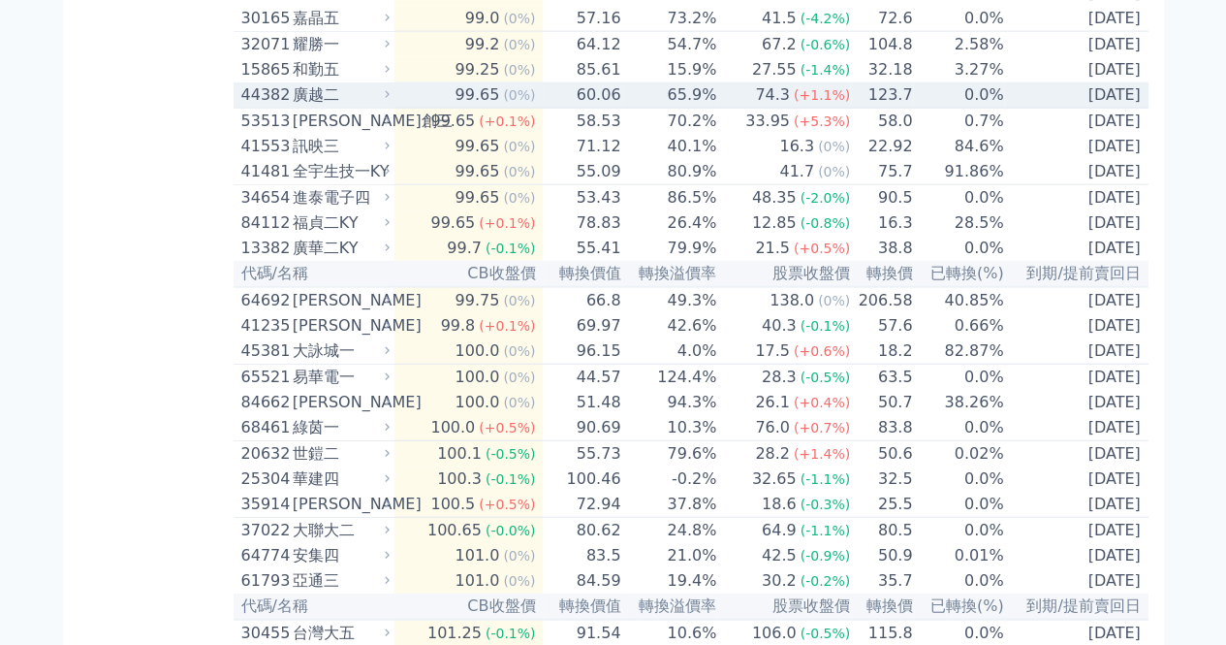
click at [302, 107] on div "廣越二" at bounding box center [339, 94] width 93 height 23
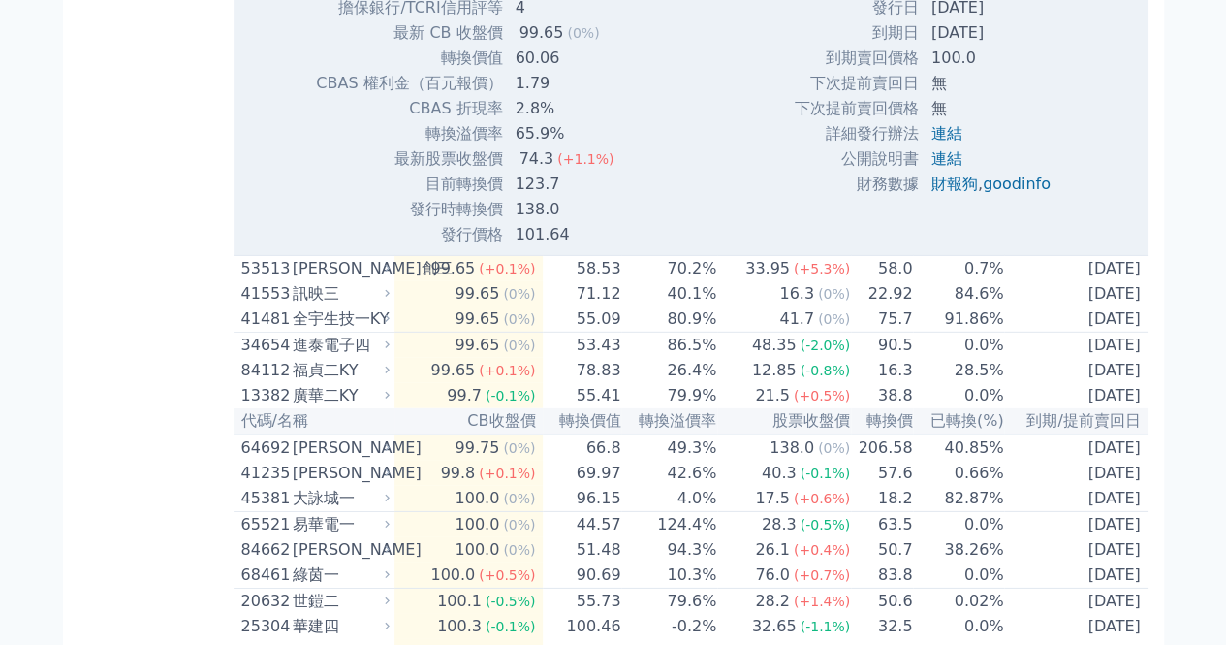
scroll to position [2714, 0]
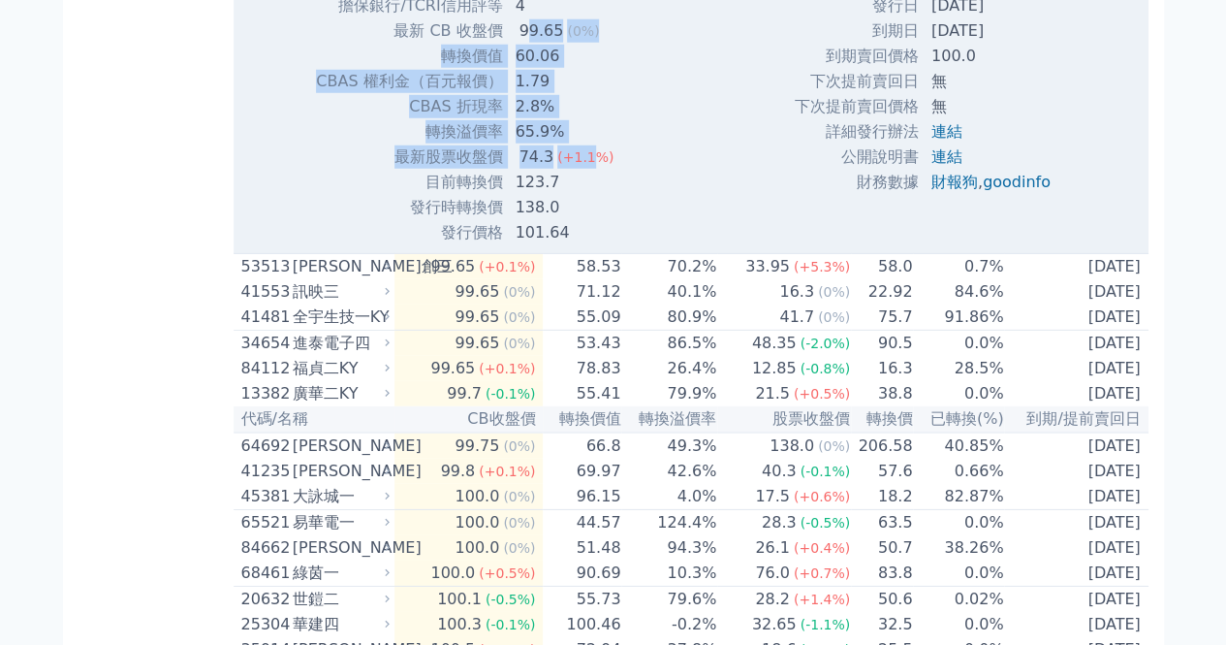
drag, startPoint x: 523, startPoint y: 193, endPoint x: 578, endPoint y: 314, distance: 132.8
click at [578, 245] on tbody "可轉債名稱 廣越二 轉換標的名稱 廣越 上市櫃別 上市 擔保銀行/TCRI信用評等 4 最新 CB 收盤價 99.65 (0%) 60.06" at bounding box center [472, 82] width 314 height 328
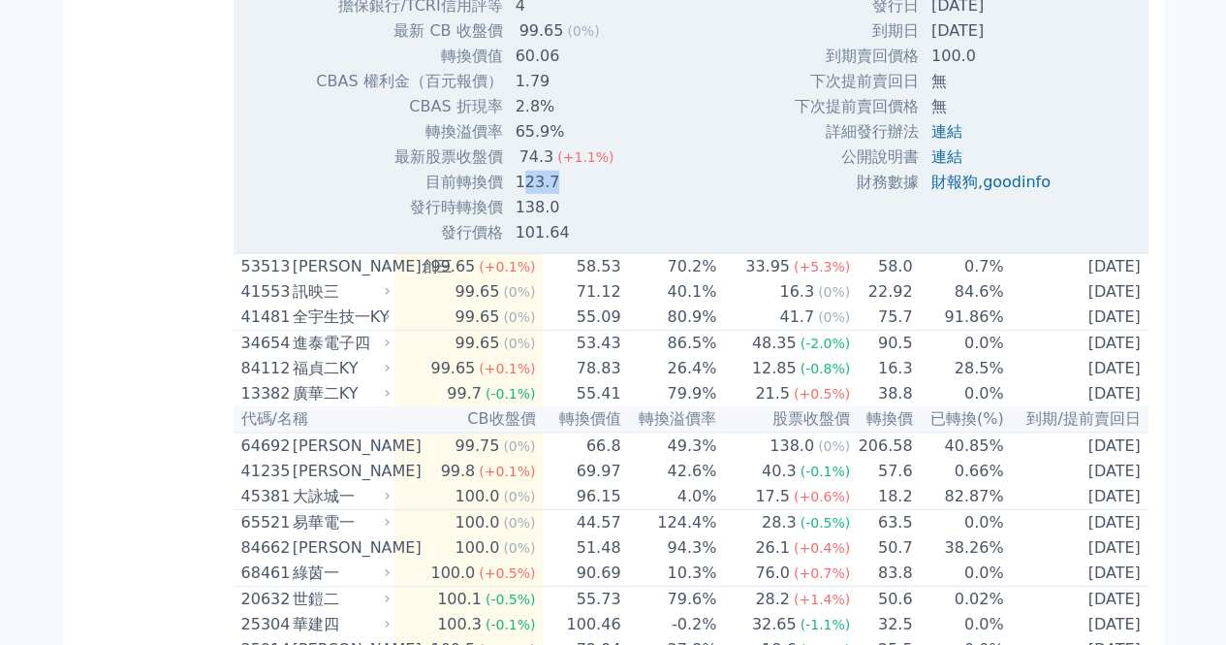
drag, startPoint x: 520, startPoint y: 340, endPoint x: 559, endPoint y: 336, distance: 39.0
click at [559, 195] on td "123.7" at bounding box center [567, 182] width 126 height 25
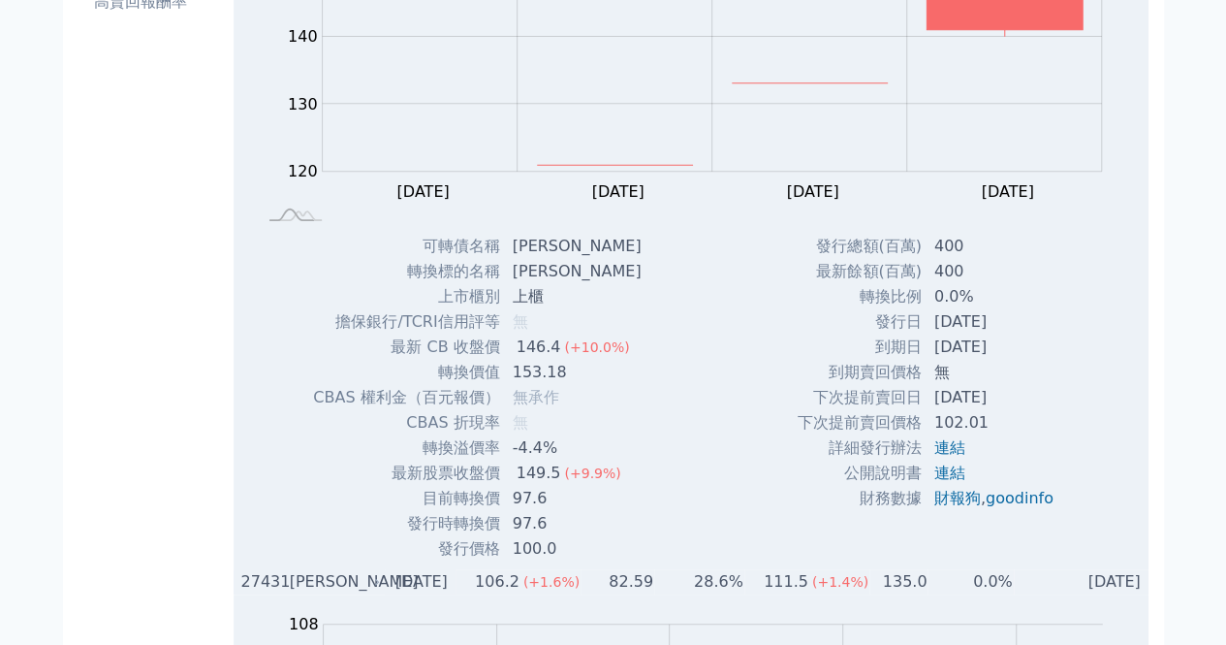
scroll to position [97, 0]
